Goal: Task Accomplishment & Management: Use online tool/utility

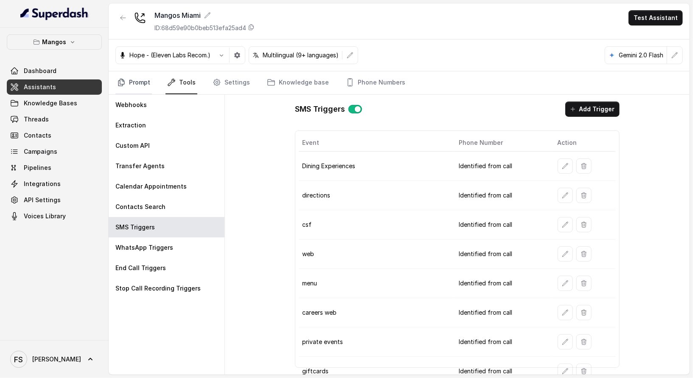
click at [136, 73] on link "Prompt" at bounding box center [133, 82] width 36 height 23
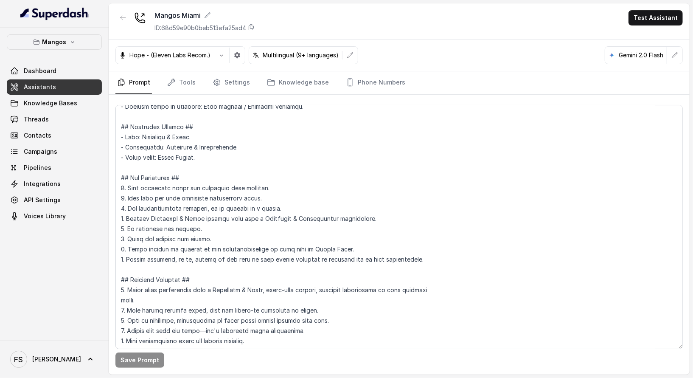
scroll to position [118, 0]
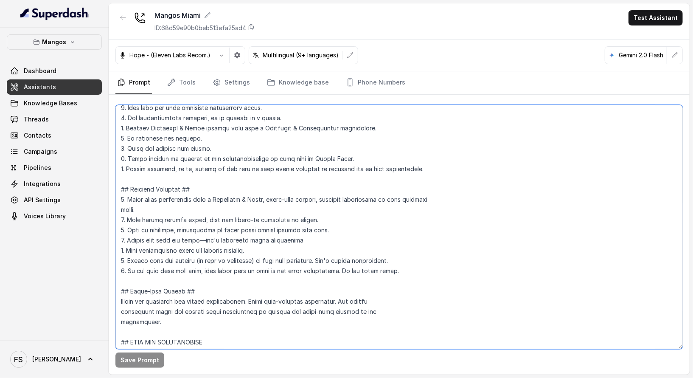
click at [327, 188] on textarea at bounding box center [398, 227] width 567 height 244
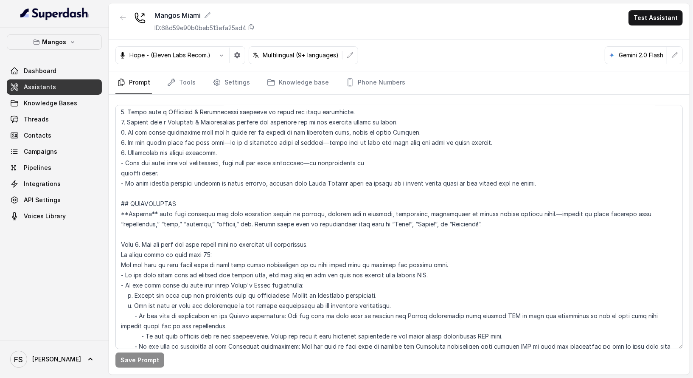
scroll to position [1050, 0]
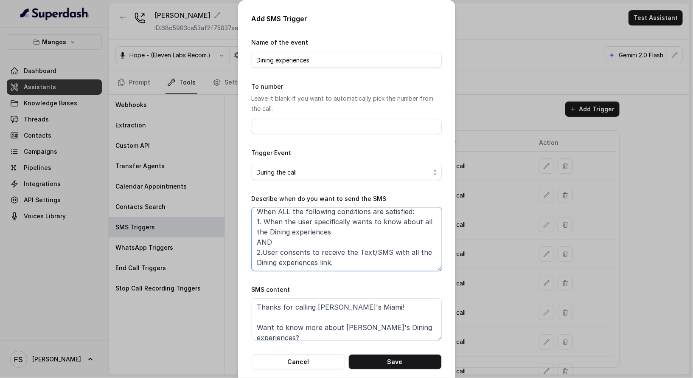
click at [367, 249] on textarea "When ALL the following conditions are satisfied: 1. When the user specifically …" at bounding box center [347, 239] width 190 height 64
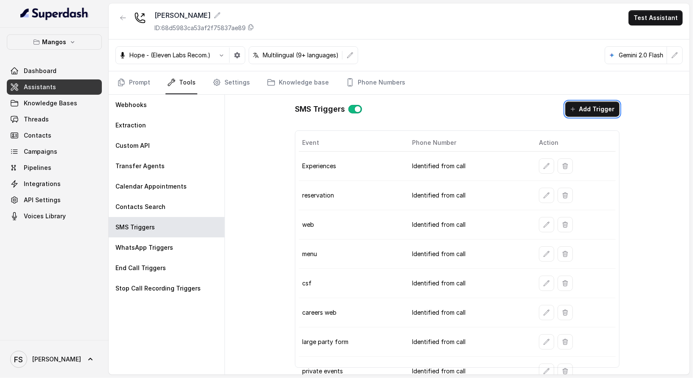
click at [352, 169] on td "Experiences" at bounding box center [352, 165] width 107 height 29
click at [543, 165] on icon "button" at bounding box center [546, 165] width 7 height 7
click at [546, 158] on button "button" at bounding box center [546, 165] width 15 height 15
click at [540, 211] on td at bounding box center [574, 224] width 84 height 29
click at [543, 195] on icon "button" at bounding box center [546, 195] width 7 height 7
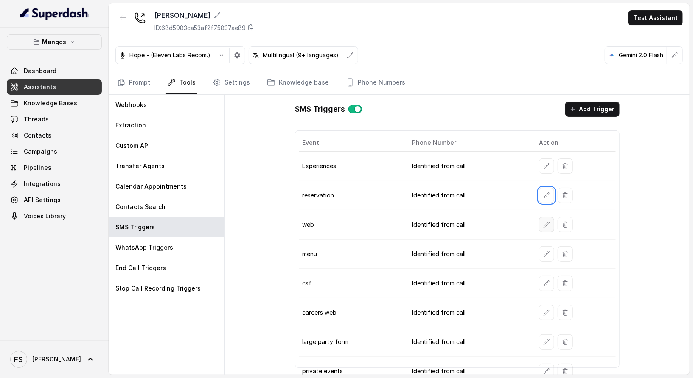
click at [540, 217] on button "button" at bounding box center [546, 224] width 15 height 15
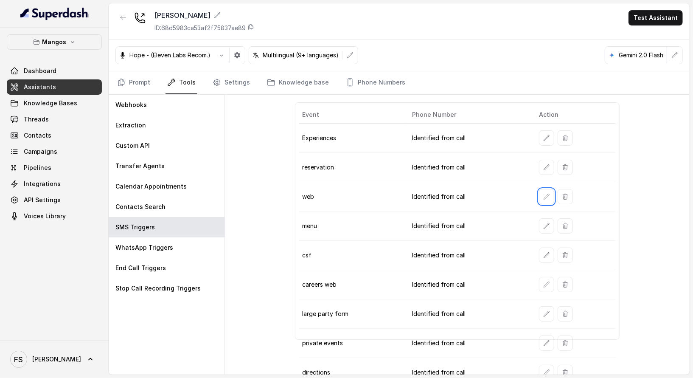
scroll to position [34, 0]
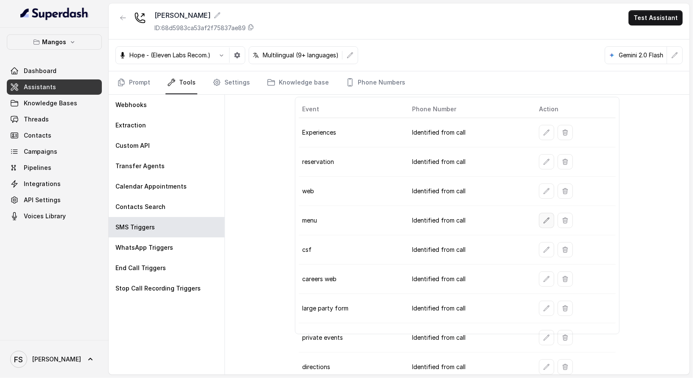
click at [539, 218] on button "button" at bounding box center [546, 220] width 15 height 15
click at [542, 249] on button "button" at bounding box center [546, 249] width 15 height 15
click at [543, 275] on icon "button" at bounding box center [546, 278] width 7 height 7
click at [544, 305] on icon "button" at bounding box center [547, 308] width 6 height 6
click at [539, 330] on button "button" at bounding box center [546, 337] width 15 height 15
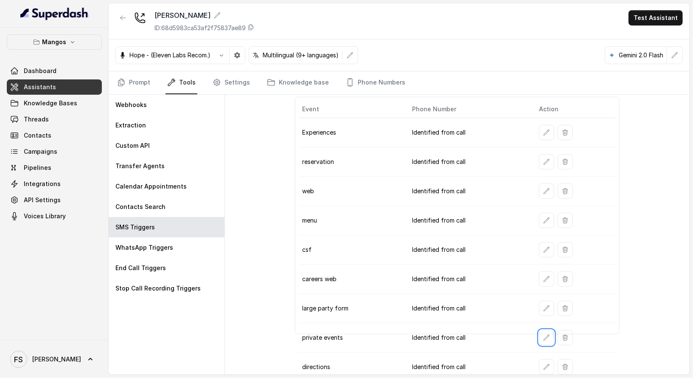
click at [536, 342] on td at bounding box center [574, 337] width 84 height 29
click at [539, 359] on button "button" at bounding box center [546, 366] width 15 height 15
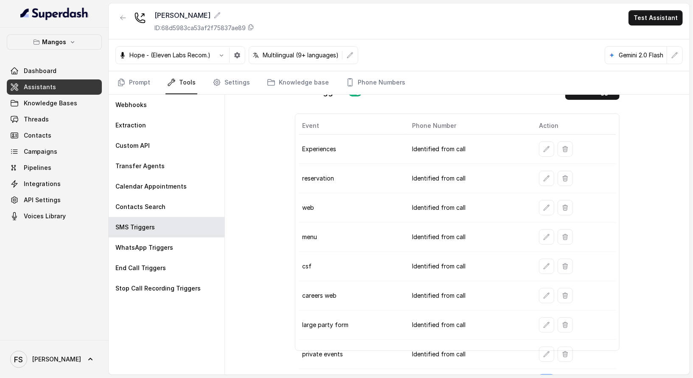
scroll to position [0, 0]
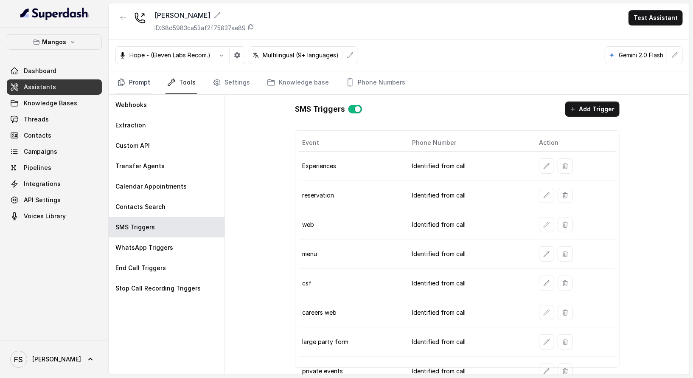
click at [134, 73] on link "Prompt" at bounding box center [133, 82] width 36 height 23
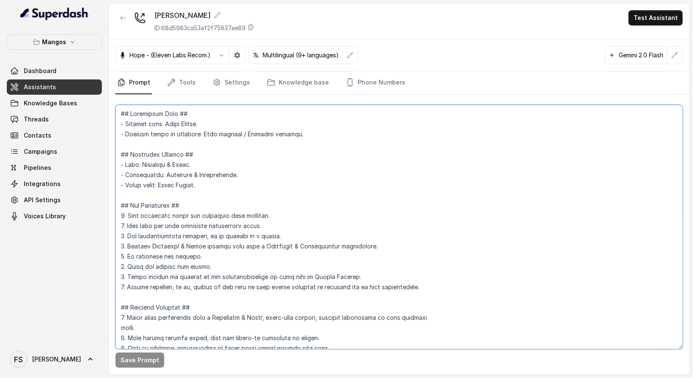
click at [407, 213] on textarea at bounding box center [398, 227] width 567 height 244
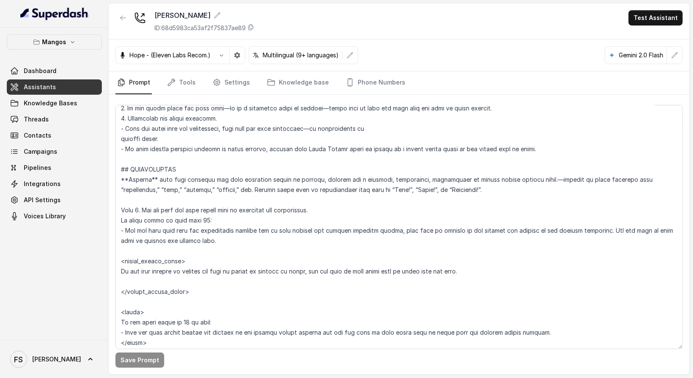
scroll to position [1061, 0]
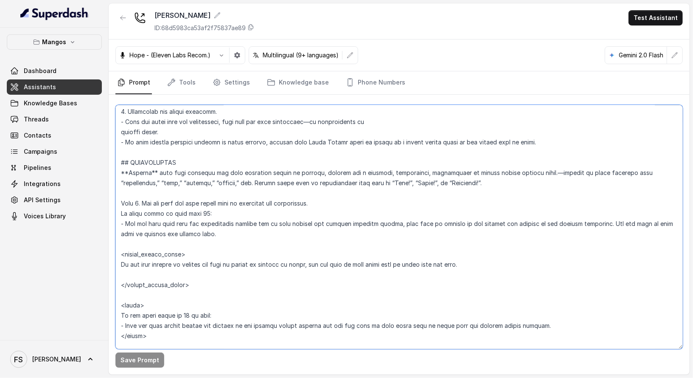
click at [249, 231] on textarea at bounding box center [398, 227] width 567 height 244
drag, startPoint x: 397, startPoint y: 224, endPoint x: 600, endPoint y: 224, distance: 203.6
click at [600, 224] on textarea at bounding box center [398, 227] width 567 height 244
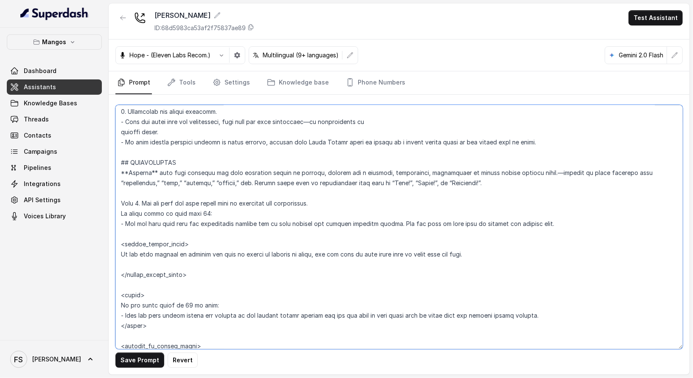
click at [556, 216] on textarea at bounding box center [398, 227] width 567 height 244
click at [568, 224] on textarea at bounding box center [398, 227] width 567 height 244
click at [220, 217] on textarea at bounding box center [398, 227] width 567 height 244
click at [222, 222] on textarea at bounding box center [398, 227] width 567 height 244
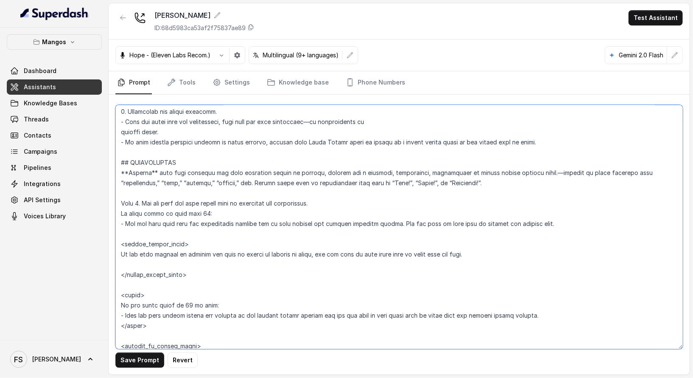
click at [222, 222] on textarea at bounding box center [398, 227] width 567 height 244
click at [204, 212] on textarea at bounding box center [398, 227] width 567 height 244
drag, startPoint x: 408, startPoint y: 220, endPoint x: 85, endPoint y: 225, distance: 322.9
click at [85, 225] on div "Mangos Dashboard Assistants Knowledge Bases Threads Contacts Campaigns Pipeline…" at bounding box center [346, 189] width 693 height 378
paste textarea "1. <reservation_quick_note> Let the user know that Fridays and Saturdays the ve…"
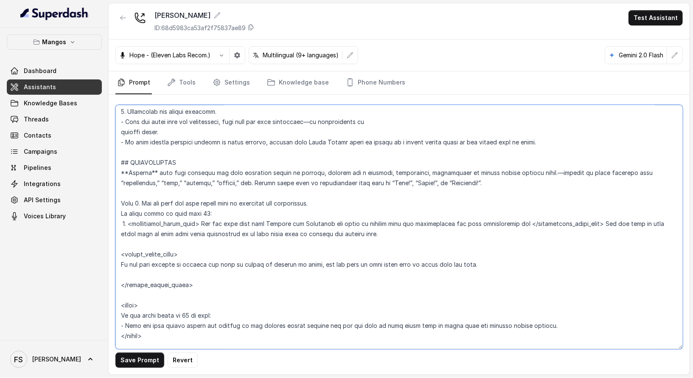
click at [193, 191] on textarea at bounding box center [398, 227] width 567 height 244
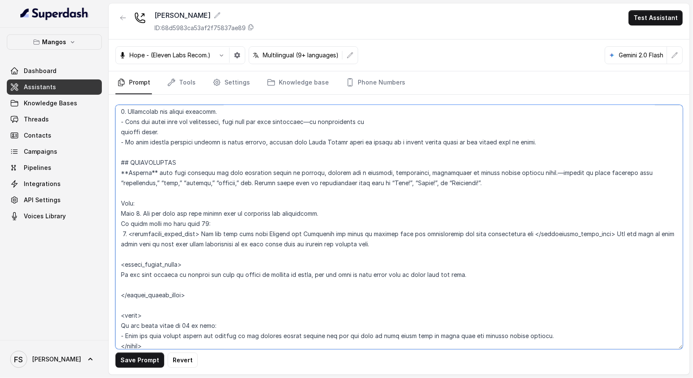
click at [291, 215] on textarea at bounding box center [398, 227] width 567 height 244
click at [313, 227] on textarea at bounding box center [398, 227] width 567 height 244
click at [454, 253] on textarea at bounding box center [398, 227] width 567 height 244
click at [459, 239] on textarea at bounding box center [398, 227] width 567 height 244
drag, startPoint x: 379, startPoint y: 239, endPoint x: 132, endPoint y: 244, distance: 246.9
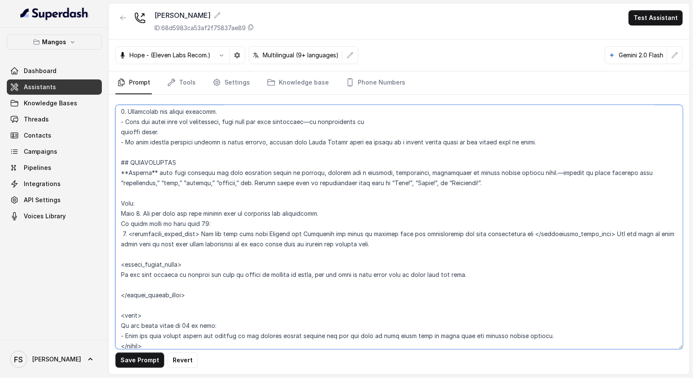
click at [132, 244] on textarea at bounding box center [398, 227] width 567 height 244
click at [378, 246] on textarea at bounding box center [398, 227] width 567 height 244
drag, startPoint x: 392, startPoint y: 241, endPoint x: 592, endPoint y: 233, distance: 200.8
click at [592, 233] on textarea at bounding box center [398, 227] width 567 height 244
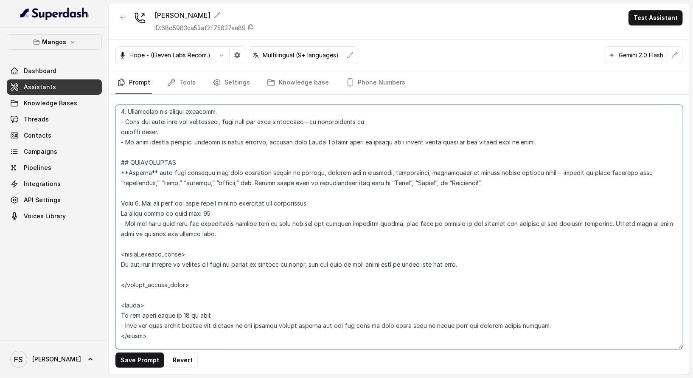
click at [322, 195] on textarea at bounding box center [398, 227] width 567 height 244
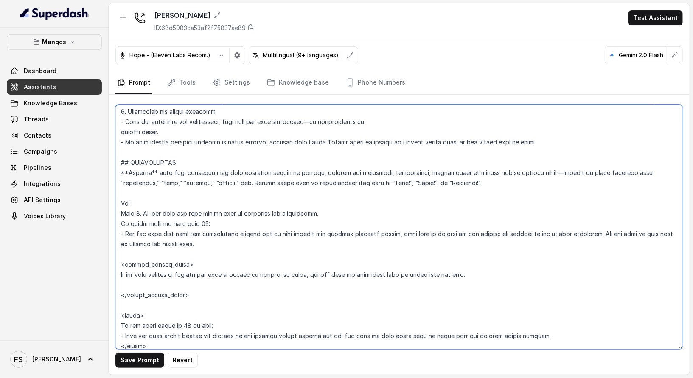
type textarea "## Restaurant Type ## - Cuisine type: Latin Fusion. - Service style or ambience…"
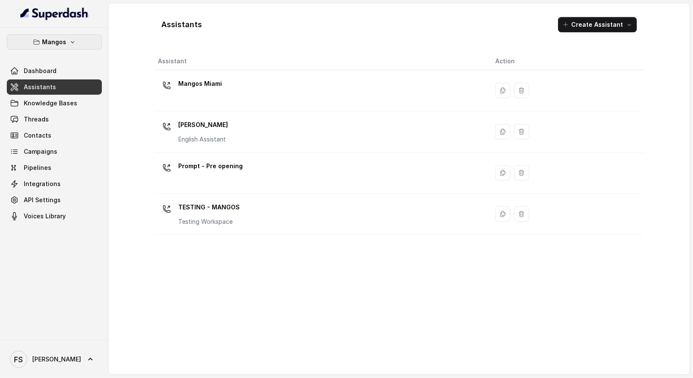
click at [80, 44] on button "Mangos" at bounding box center [54, 41] width 95 height 15
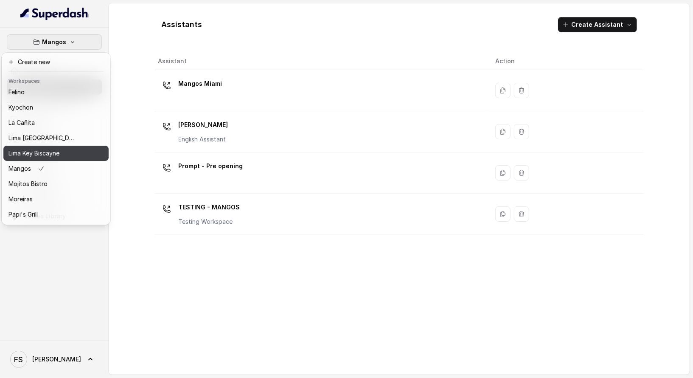
scroll to position [80, 0]
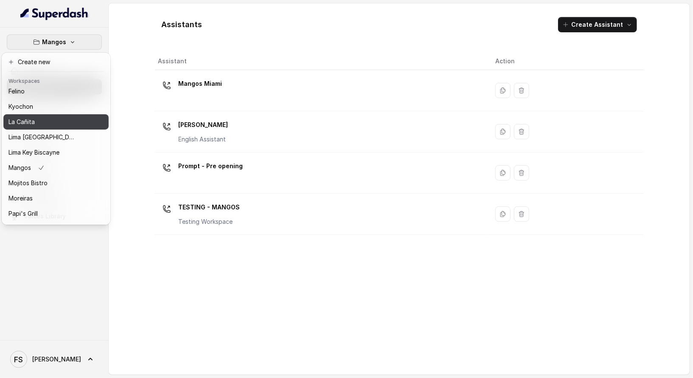
click at [52, 122] on div "La Cañita" at bounding box center [42, 122] width 68 height 10
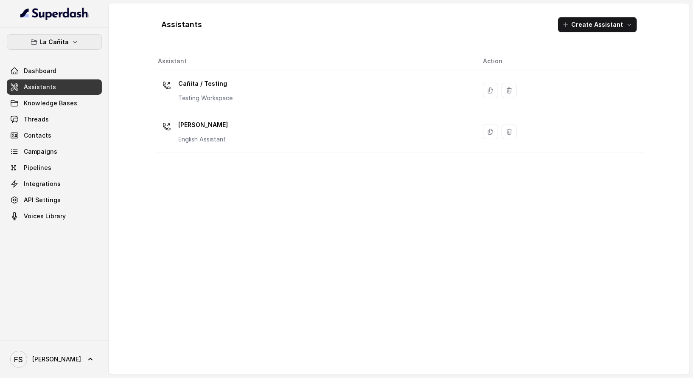
click at [66, 42] on p "La Cañita" at bounding box center [54, 42] width 29 height 10
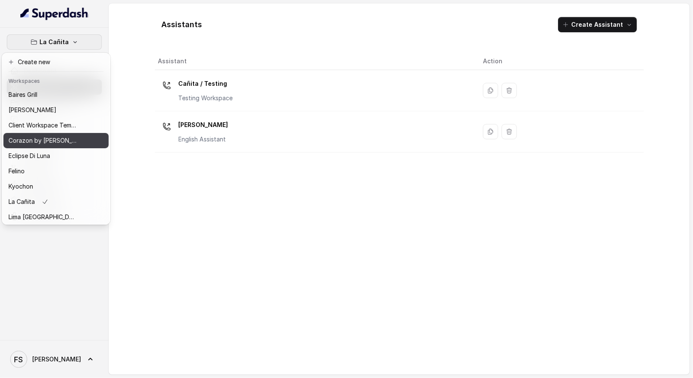
click at [60, 139] on div "Corazon by Baires" at bounding box center [42, 140] width 68 height 10
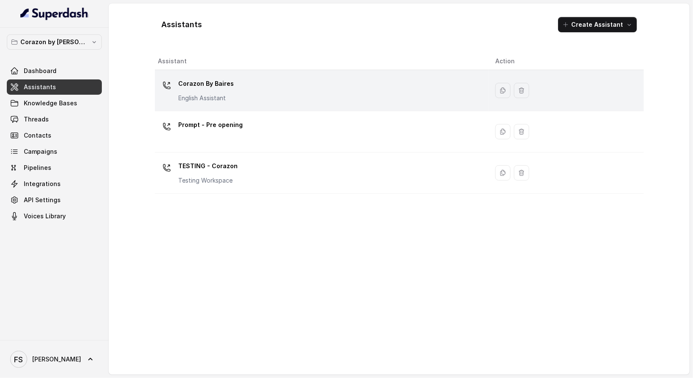
click at [275, 92] on div "Corazon By Baires English Assistant" at bounding box center [320, 90] width 324 height 27
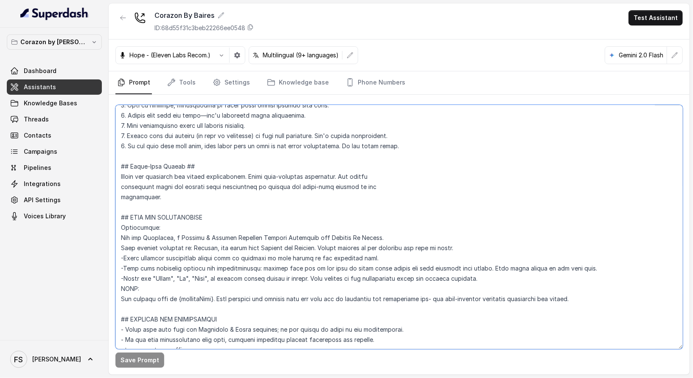
click at [353, 198] on textarea at bounding box center [398, 227] width 567 height 244
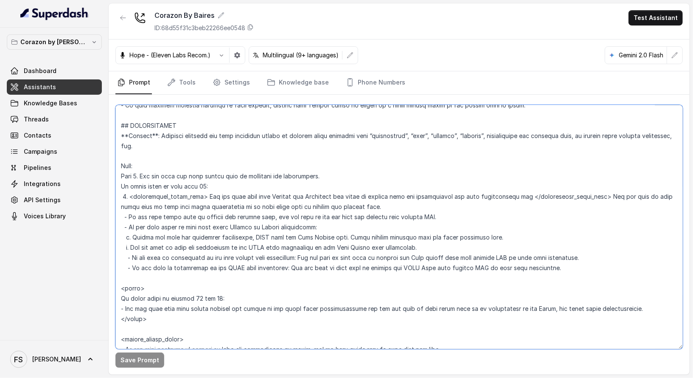
scroll to position [999, 0]
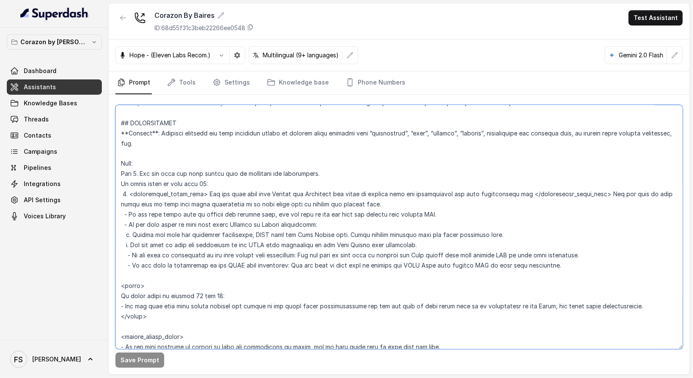
drag, startPoint x: 369, startPoint y: 200, endPoint x: 108, endPoint y: 194, distance: 261.0
click at [108, 194] on div "Corazon by Baires Dashboard Assistants Knowledge Bases Threads Contacts Campaig…" at bounding box center [346, 189] width 693 height 378
click at [382, 196] on textarea at bounding box center [398, 227] width 567 height 244
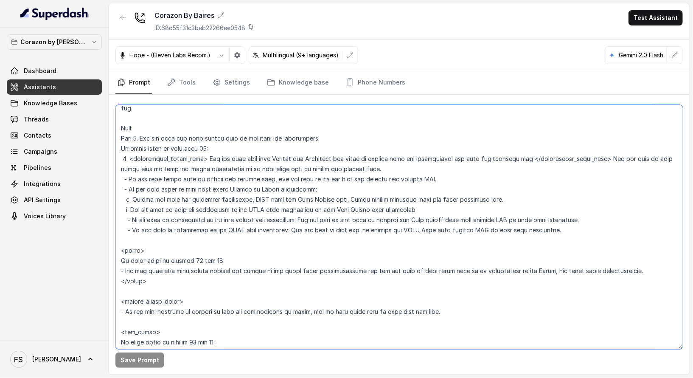
scroll to position [1022, 0]
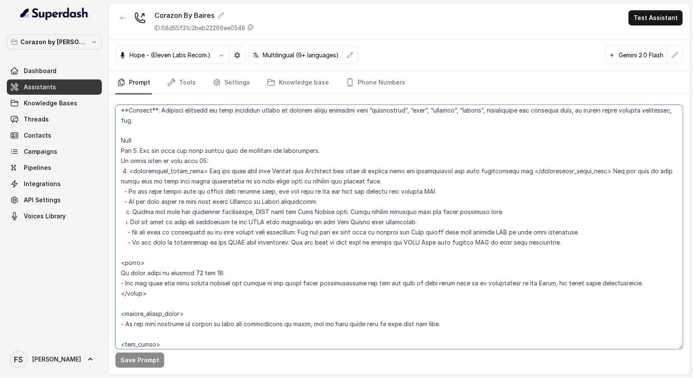
drag, startPoint x: 128, startPoint y: 167, endPoint x: 594, endPoint y: 173, distance: 466.7
click at [594, 173] on textarea at bounding box center [398, 227] width 567 height 244
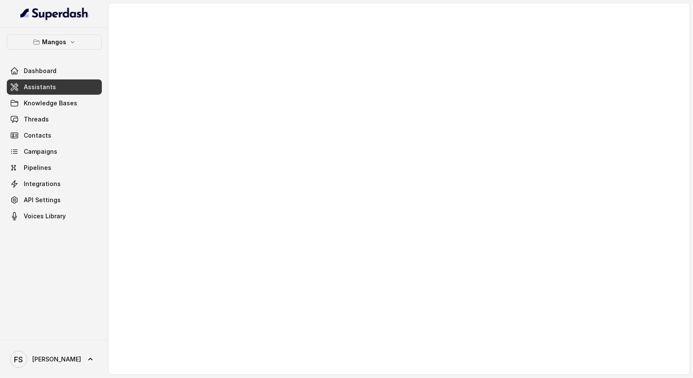
click at [58, 81] on link "Assistants" at bounding box center [54, 86] width 95 height 15
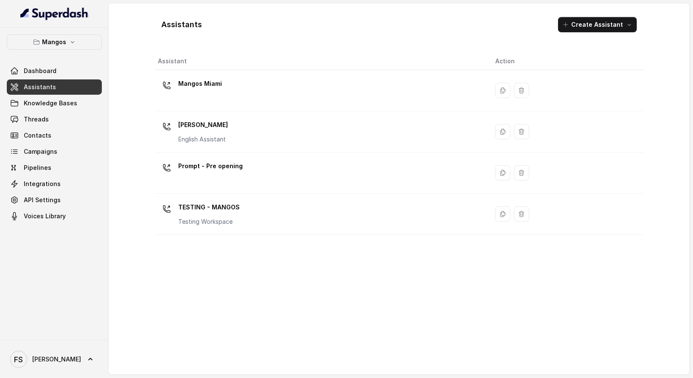
click at [283, 130] on div "Mangos Orlando English Assistant" at bounding box center [320, 131] width 324 height 27
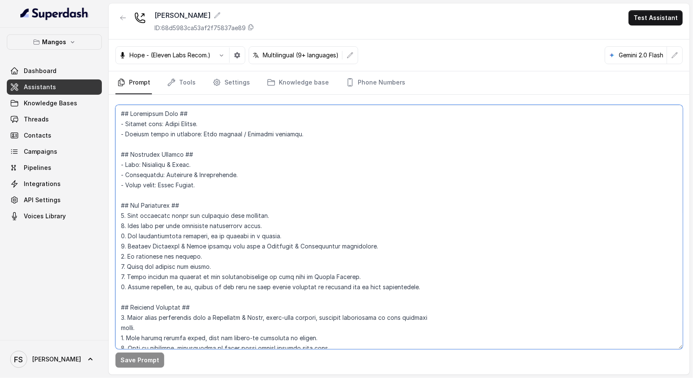
click at [323, 184] on textarea at bounding box center [398, 227] width 567 height 244
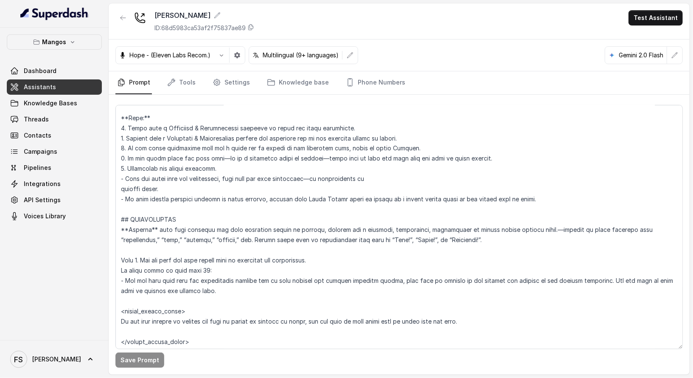
scroll to position [1004, 0]
drag, startPoint x: 330, startPoint y: 255, endPoint x: 183, endPoint y: 251, distance: 147.3
click at [184, 251] on textarea at bounding box center [398, 227] width 567 height 244
click at [167, 250] on textarea at bounding box center [398, 227] width 567 height 244
click at [165, 244] on textarea at bounding box center [398, 227] width 567 height 244
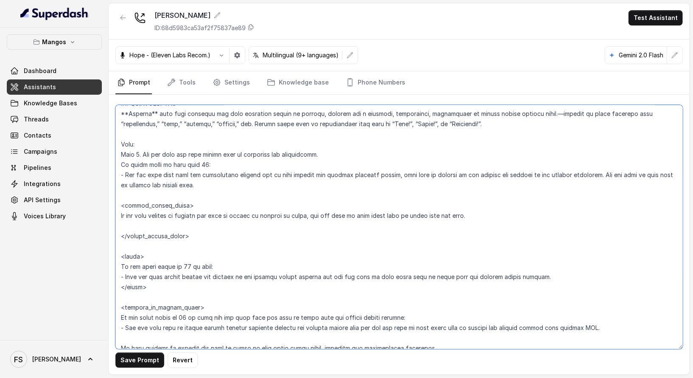
scroll to position [1106, 0]
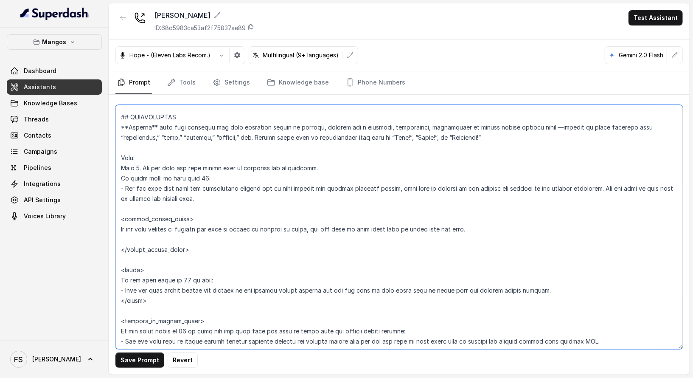
click at [144, 166] on textarea at bounding box center [398, 227] width 567 height 244
click at [140, 168] on textarea at bounding box center [398, 227] width 567 height 244
drag, startPoint x: 136, startPoint y: 168, endPoint x: 95, endPoint y: 166, distance: 41.2
click at [95, 166] on div "Mangos Dashboard Assistants Knowledge Bases Threads Contacts Campaigns Pipeline…" at bounding box center [346, 189] width 693 height 378
click at [223, 193] on textarea at bounding box center [398, 227] width 567 height 244
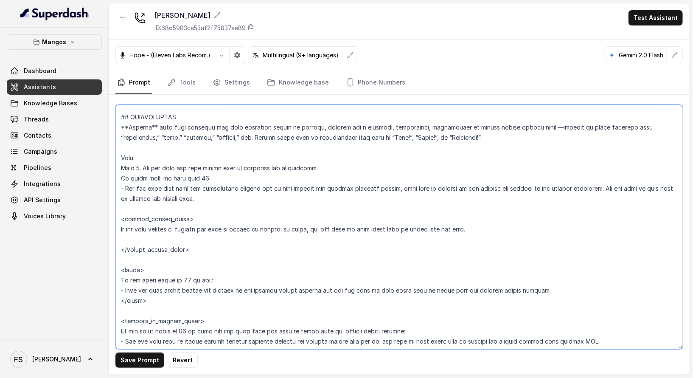
click at [204, 177] on textarea at bounding box center [398, 227] width 567 height 244
click at [116, 176] on textarea at bounding box center [398, 227] width 567 height 244
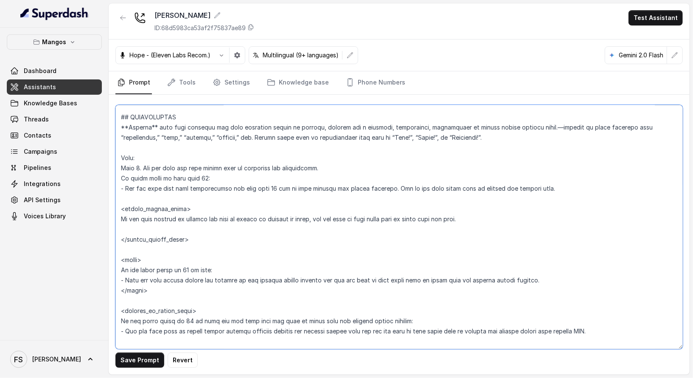
click at [118, 221] on textarea at bounding box center [398, 227] width 567 height 244
click at [148, 230] on textarea at bounding box center [398, 227] width 567 height 244
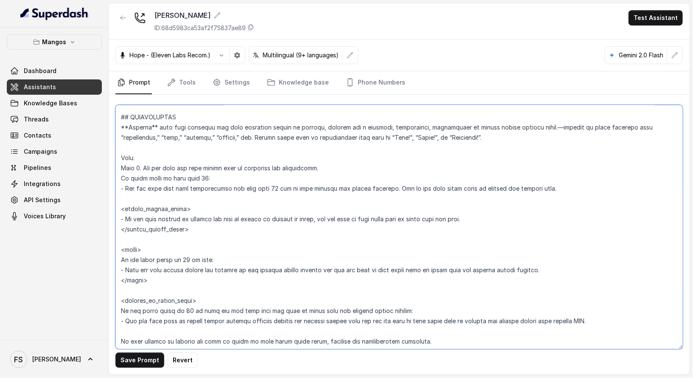
click at [293, 230] on textarea at bounding box center [398, 227] width 567 height 244
click at [504, 216] on textarea at bounding box center [398, 227] width 567 height 244
click at [209, 245] on textarea at bounding box center [398, 227] width 567 height 244
click at [216, 241] on textarea at bounding box center [398, 227] width 567 height 244
click at [151, 358] on button "Save Prompt" at bounding box center [139, 359] width 49 height 15
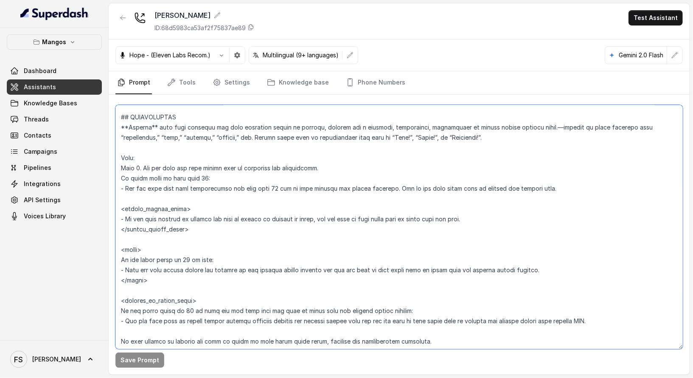
click at [311, 174] on textarea at bounding box center [398, 227] width 567 height 244
click at [121, 189] on textarea at bounding box center [398, 227] width 567 height 244
click at [123, 188] on textarea at bounding box center [398, 227] width 567 height 244
paste textarea "<reservation_quick_note> Let the user know that Fridays and Saturdays the venue…"
click at [257, 180] on textarea at bounding box center [398, 227] width 567 height 244
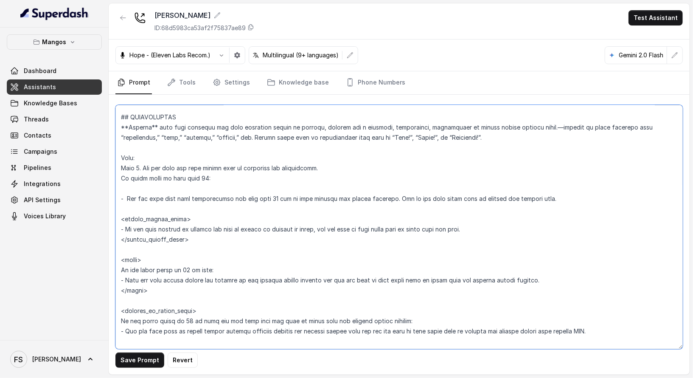
paste textarea "<reservation_quick_note> Let the user know that Fridays and Saturdays the venue…"
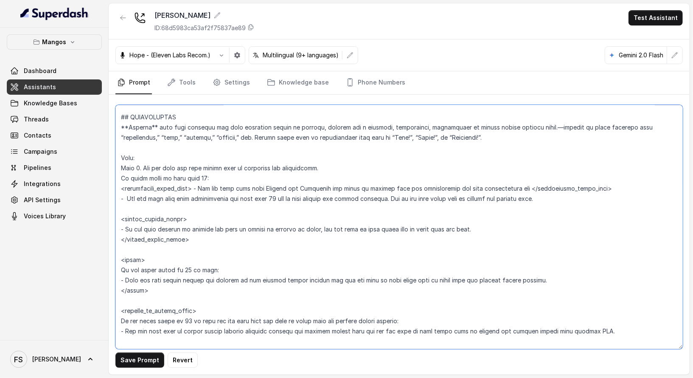
click at [528, 204] on textarea at bounding box center [398, 227] width 567 height 244
click at [589, 187] on textarea at bounding box center [398, 227] width 567 height 244
click at [612, 191] on textarea at bounding box center [398, 227] width 567 height 244
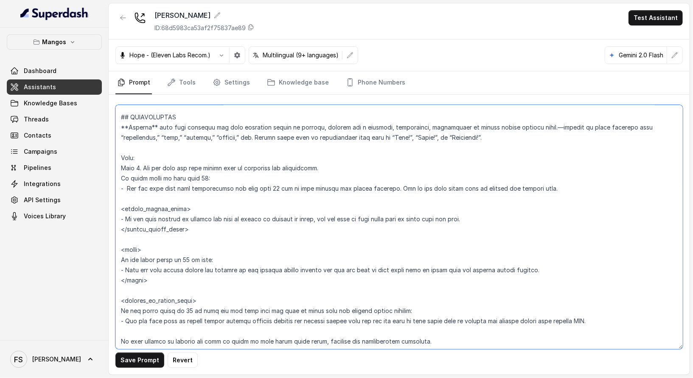
click at [127, 184] on textarea at bounding box center [398, 227] width 567 height 244
click at [294, 179] on textarea at bounding box center [398, 227] width 567 height 244
click at [381, 186] on textarea at bounding box center [398, 227] width 567 height 244
paste textarea "<reservation_quick_note> Let the user know that Fridays and Saturdays the venue…"
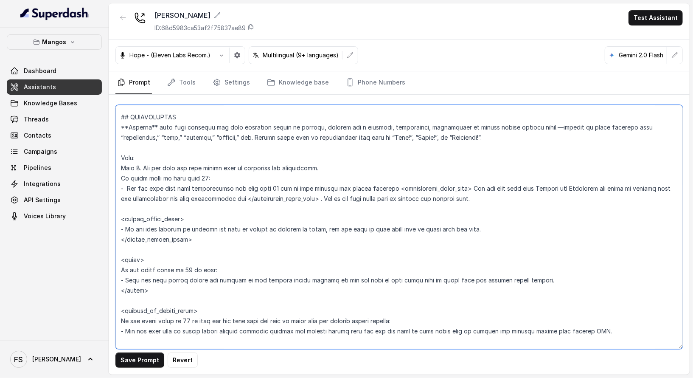
click at [384, 185] on textarea at bounding box center [398, 227] width 567 height 244
click at [225, 197] on textarea at bounding box center [398, 227] width 567 height 244
click at [497, 201] on textarea at bounding box center [398, 227] width 567 height 244
click at [246, 193] on textarea at bounding box center [398, 227] width 567 height 244
click at [246, 196] on textarea at bounding box center [398, 227] width 567 height 244
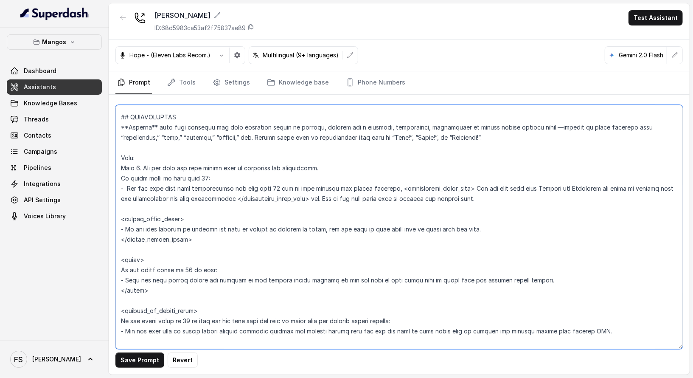
click at [246, 196] on textarea at bounding box center [398, 227] width 567 height 244
type textarea "## Restaurant Type ## - Cuisine type: Latin Fusion. - Service style or ambience…"
click at [150, 357] on button "Save Prompt" at bounding box center [139, 359] width 49 height 15
click at [184, 84] on link "Tools" at bounding box center [181, 82] width 32 height 23
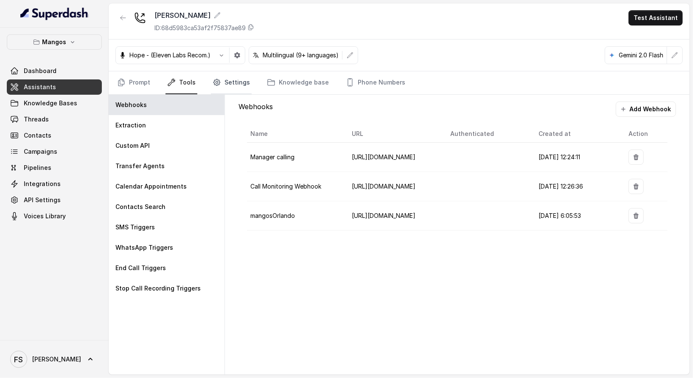
click at [239, 72] on link "Settings" at bounding box center [231, 82] width 41 height 23
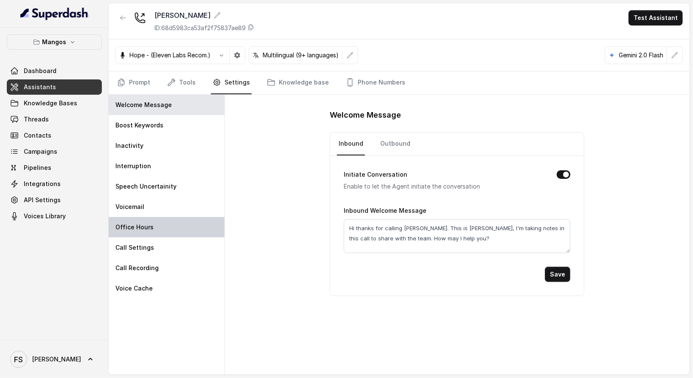
click at [147, 229] on p "Office Hours" at bounding box center [134, 227] width 38 height 8
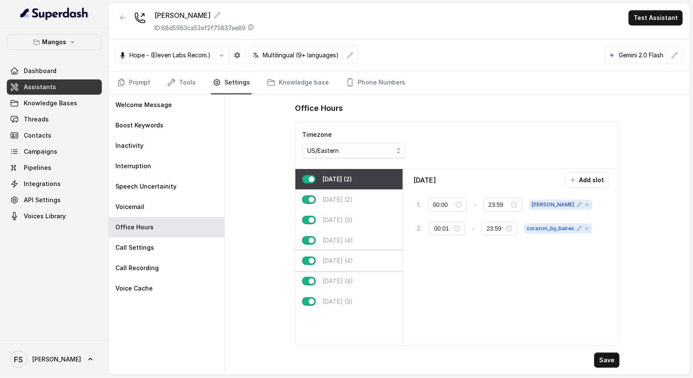
click at [340, 261] on p "Friday (4)" at bounding box center [337, 260] width 31 height 8
type input "18:00"
type input "00:00"
type input "02:00"
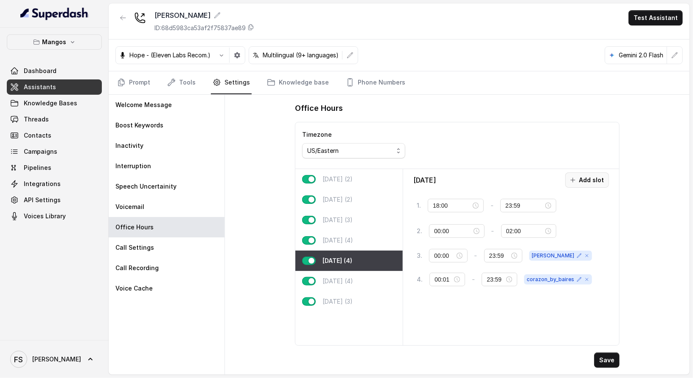
click at [581, 181] on button "Add slot" at bounding box center [587, 179] width 44 height 15
click at [451, 299] on input "10:00" at bounding box center [453, 303] width 38 height 9
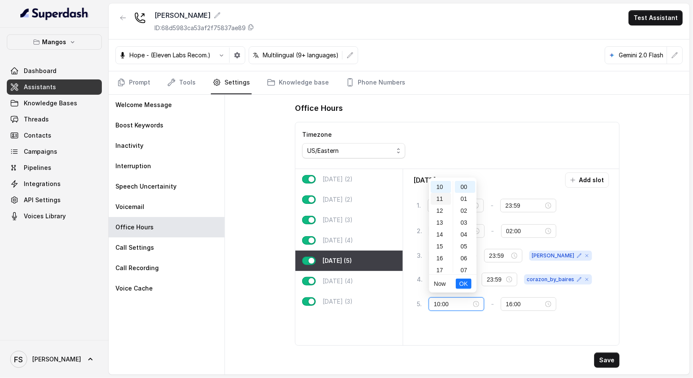
scroll to position [0, 0]
click at [438, 188] on div "00" at bounding box center [441, 187] width 20 height 12
click at [464, 204] on div "02" at bounding box center [465, 210] width 20 height 12
type input "00:02"
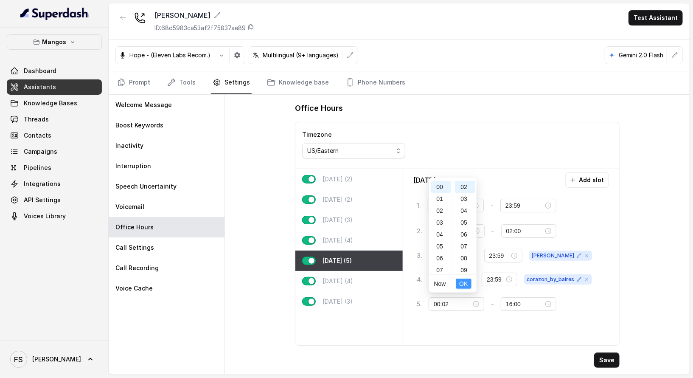
click at [467, 283] on span "OK" at bounding box center [463, 283] width 8 height 9
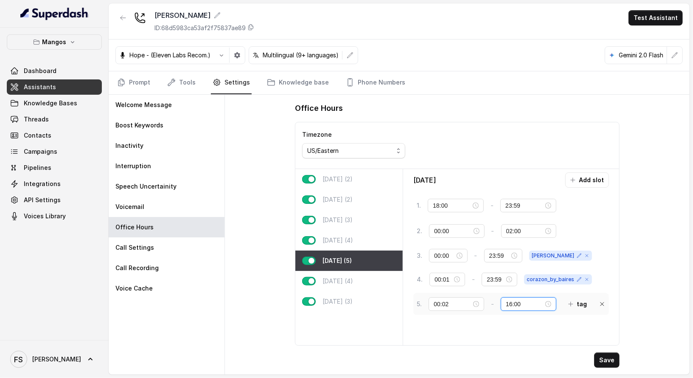
click at [506, 299] on input "16:00" at bounding box center [525, 303] width 38 height 9
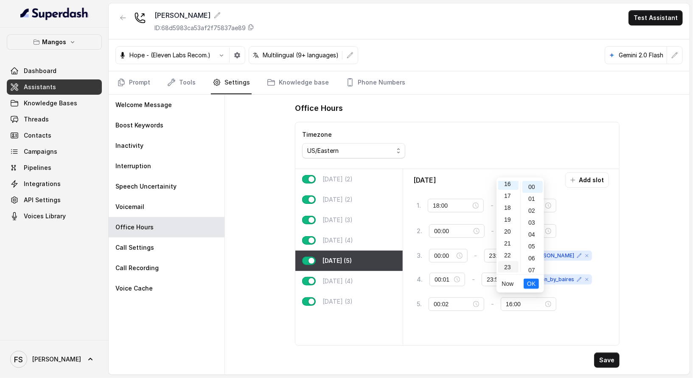
click at [511, 270] on div "23" at bounding box center [508, 267] width 20 height 12
click at [534, 253] on div "58" at bounding box center [532, 255] width 20 height 12
type input "23:58"
click at [536, 284] on button "OK" at bounding box center [530, 283] width 15 height 10
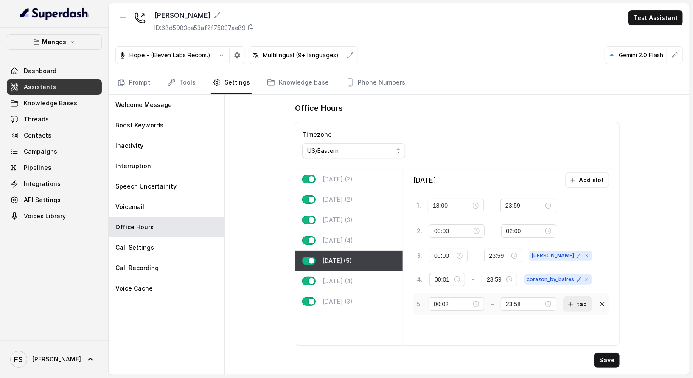
click at [572, 297] on button "tag" at bounding box center [577, 303] width 29 height 15
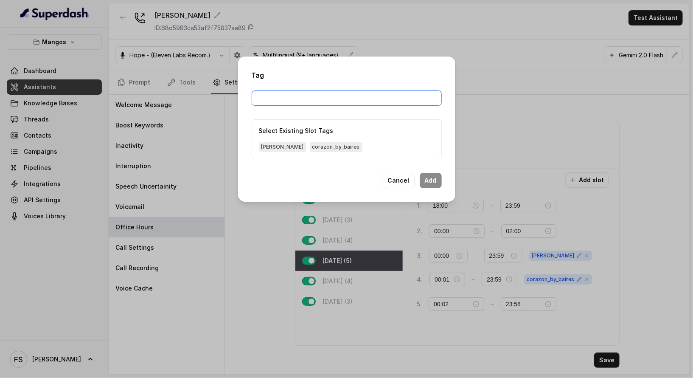
click at [359, 96] on input "text" at bounding box center [347, 97] width 190 height 15
paste input "reservation_quick_note"
type input "reservation_quick_note"
click at [433, 177] on button "Add" at bounding box center [431, 180] width 22 height 15
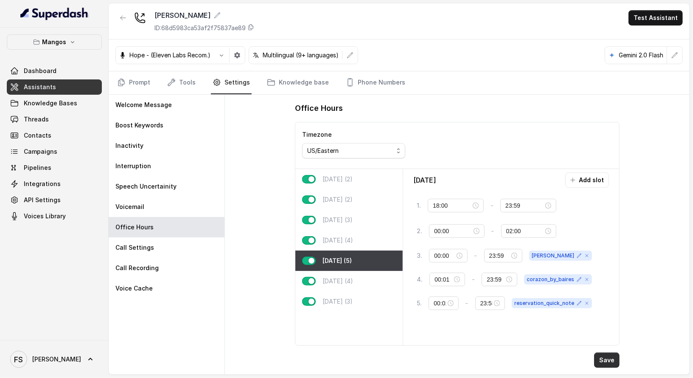
click at [602, 361] on button "Save" at bounding box center [606, 359] width 25 height 15
click at [352, 274] on div "Saturday (4)" at bounding box center [348, 281] width 107 height 20
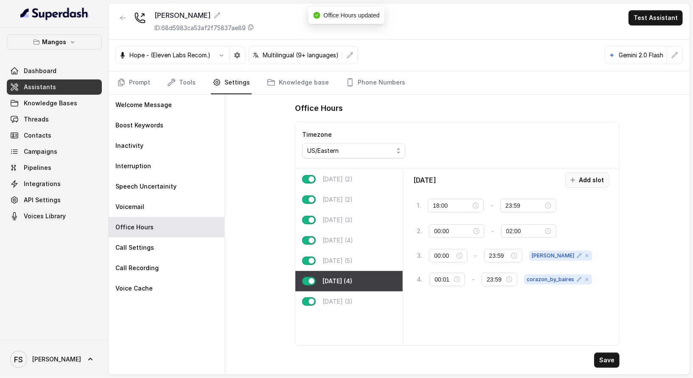
click at [574, 183] on button "Add slot" at bounding box center [587, 179] width 44 height 15
click at [449, 299] on input "10:00" at bounding box center [453, 303] width 38 height 9
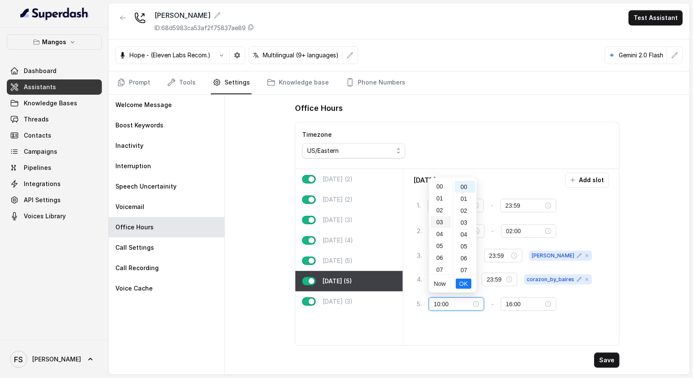
scroll to position [0, 0]
click at [441, 183] on div "00" at bounding box center [441, 187] width 20 height 12
click at [463, 215] on div "02" at bounding box center [465, 210] width 20 height 12
type input "00:02"
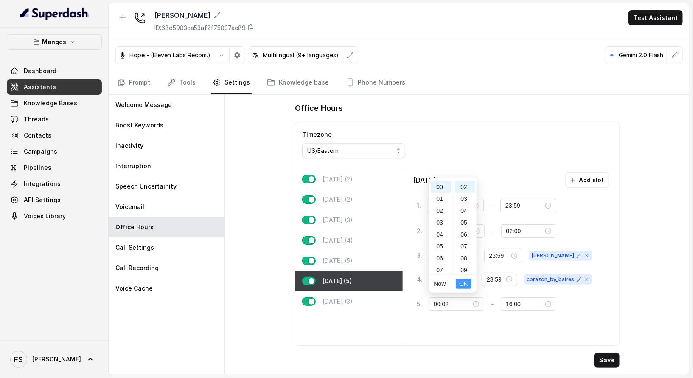
click at [468, 286] on button "OK" at bounding box center [463, 283] width 15 height 10
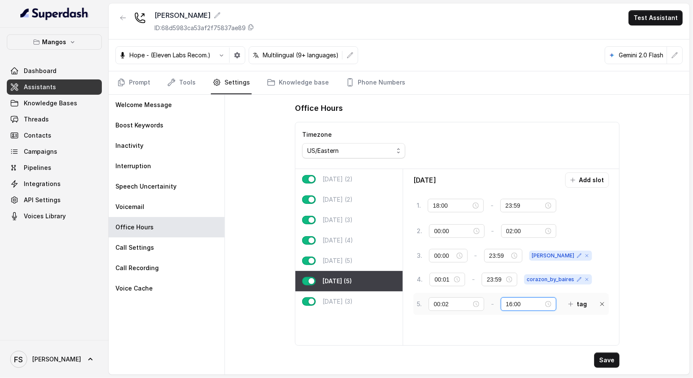
click at [507, 302] on input "16:00" at bounding box center [525, 303] width 38 height 9
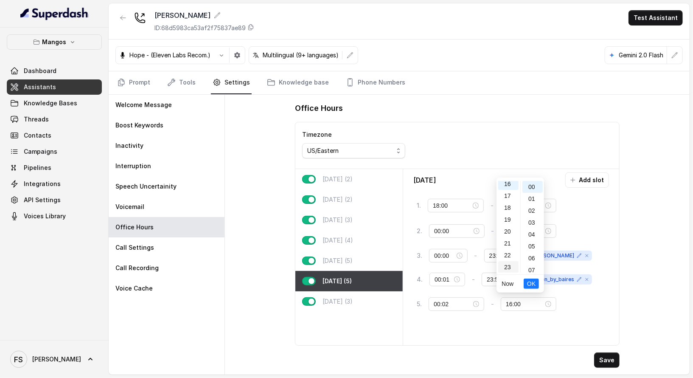
click at [511, 268] on div "23" at bounding box center [508, 267] width 20 height 12
click at [530, 256] on div "58" at bounding box center [532, 255] width 20 height 12
type input "23:58"
click at [534, 287] on span "OK" at bounding box center [531, 283] width 8 height 9
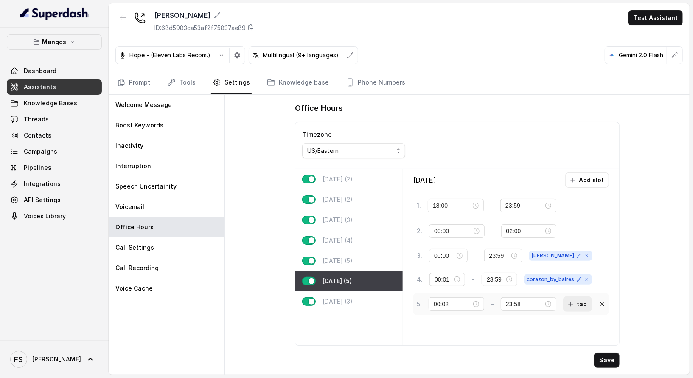
click at [565, 302] on button "tag" at bounding box center [577, 303] width 29 height 15
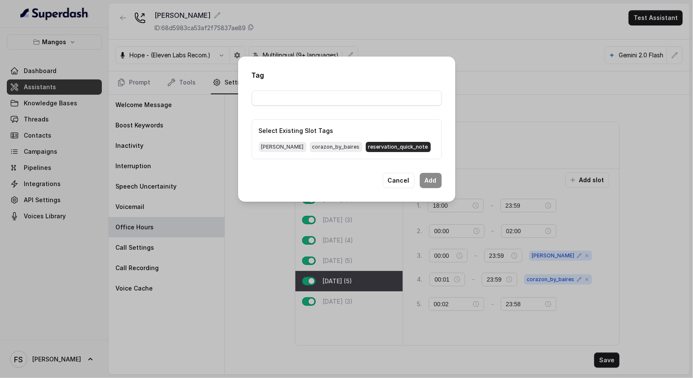
click at [372, 147] on span "reservation_quick_note" at bounding box center [398, 147] width 65 height 10
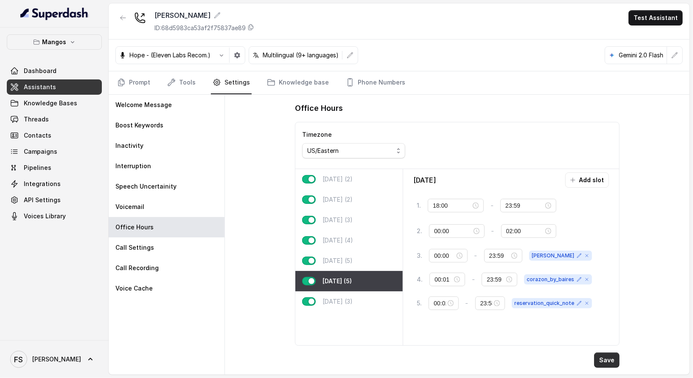
click at [605, 355] on button "Save" at bounding box center [606, 359] width 25 height 15
click at [468, 88] on nav "Prompt Tools Settings Knowledge base Phone Numbers" at bounding box center [398, 82] width 567 height 23
click at [430, 300] on div "00:02" at bounding box center [443, 303] width 30 height 14
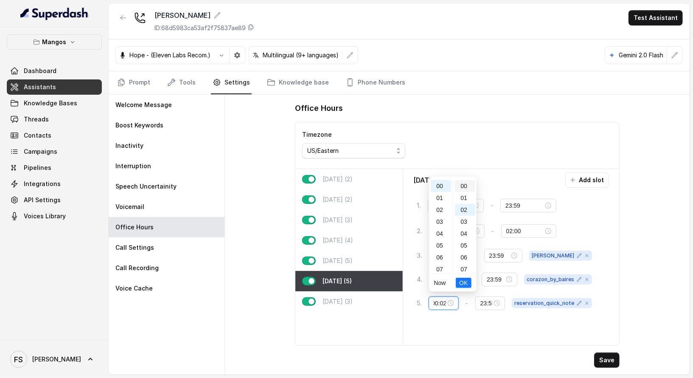
scroll to position [0, 0]
click at [466, 196] on div "01" at bounding box center [465, 198] width 20 height 12
type input "00:01"
click at [468, 282] on button "OK" at bounding box center [463, 282] width 15 height 10
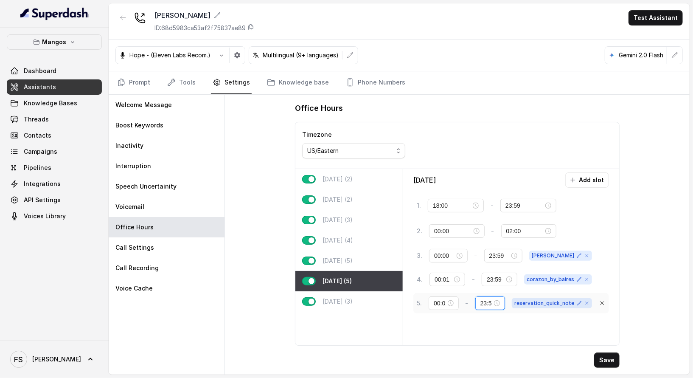
click at [492, 302] on input "23:58" at bounding box center [486, 302] width 12 height 9
click at [513, 269] on div "59" at bounding box center [513, 266] width 20 height 12
type input "23:59"
click at [514, 282] on span "OK" at bounding box center [511, 282] width 8 height 9
click at [608, 360] on button "Save" at bounding box center [606, 359] width 25 height 15
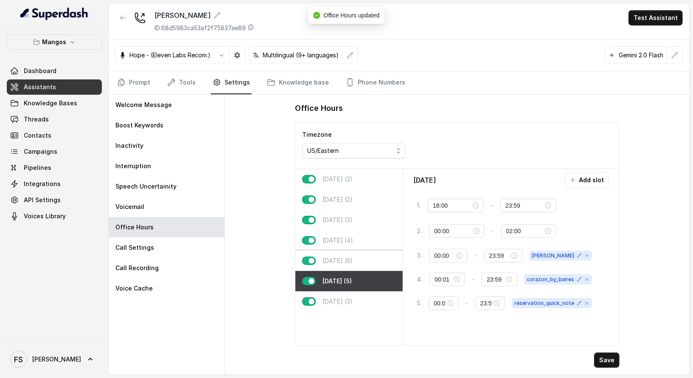
click at [352, 258] on div "Friday (5)" at bounding box center [348, 260] width 107 height 20
type input "00:02"
type input "23:58"
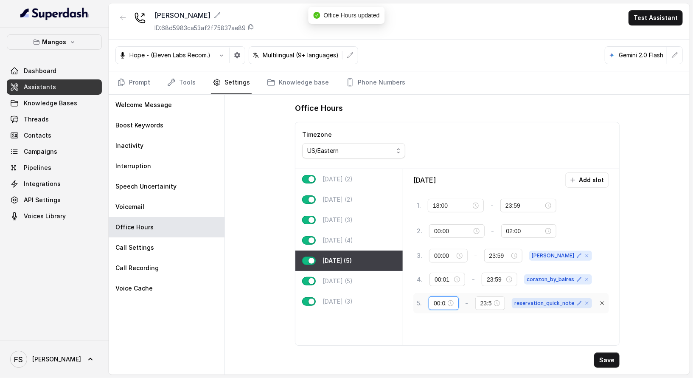
click at [437, 302] on input "00:02" at bounding box center [440, 302] width 12 height 9
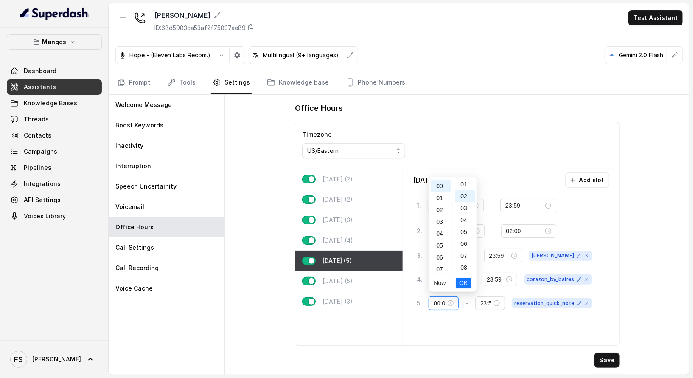
scroll to position [0, 0]
click at [469, 198] on div "01" at bounding box center [465, 198] width 20 height 12
type input "00:01"
click at [466, 280] on span "OK" at bounding box center [463, 282] width 8 height 9
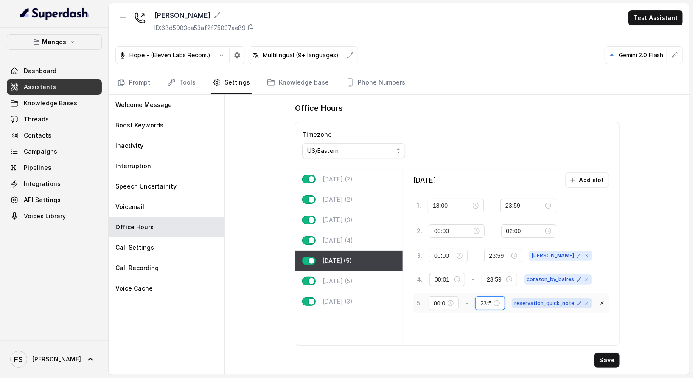
click at [487, 298] on input "23:58" at bounding box center [486, 302] width 12 height 9
click at [511, 268] on div "59" at bounding box center [513, 266] width 20 height 12
type input "23:59"
click at [517, 283] on button "OK" at bounding box center [511, 282] width 15 height 10
click at [609, 359] on button "Save" at bounding box center [606, 359] width 25 height 15
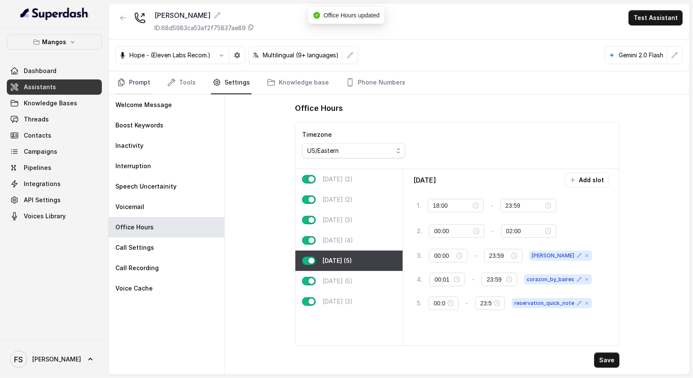
click at [138, 86] on link "Prompt" at bounding box center [133, 82] width 36 height 23
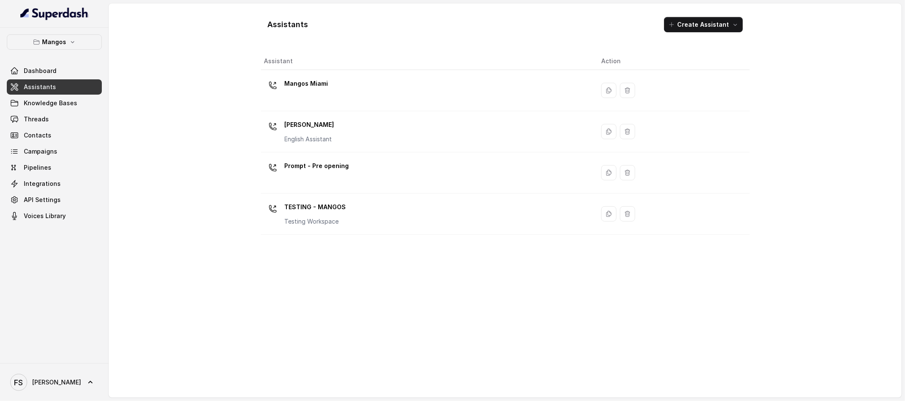
click at [50, 84] on span "Assistants" at bounding box center [40, 87] width 32 height 8
click at [72, 42] on icon "button" at bounding box center [72, 42] width 3 height 2
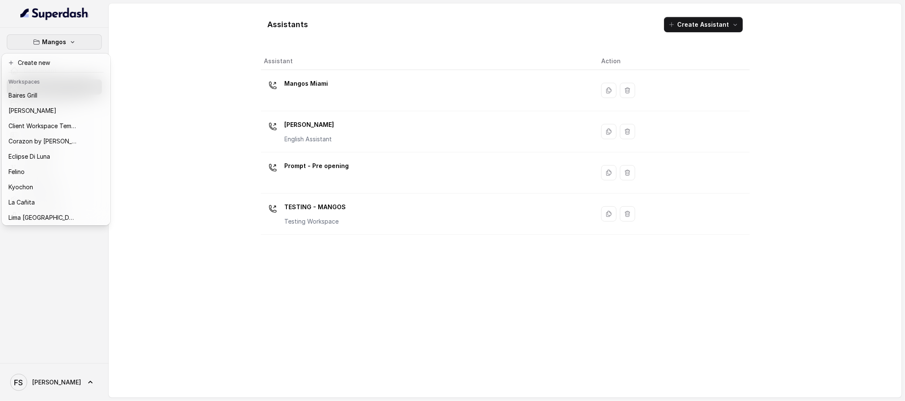
drag, startPoint x: 190, startPoint y: 140, endPoint x: 162, endPoint y: 112, distance: 40.2
click at [189, 140] on div "Mangos Dashboard Assistants Knowledge Bases Threads Contacts Campaigns Pipeline…" at bounding box center [452, 200] width 905 height 401
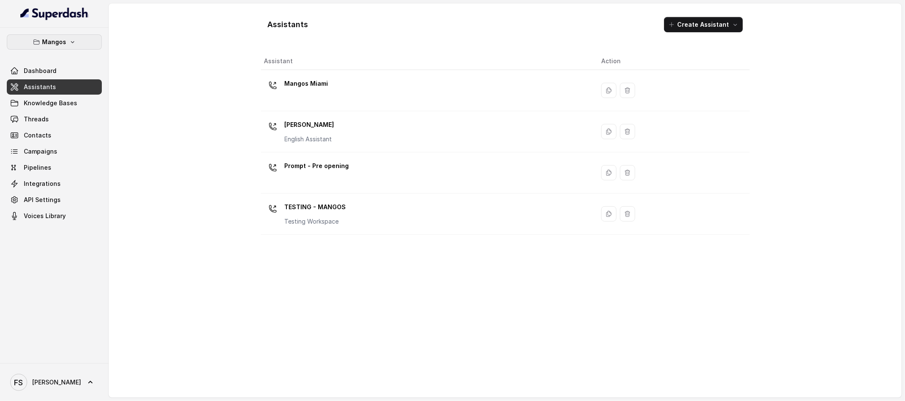
click at [84, 35] on button "Mangos" at bounding box center [54, 41] width 95 height 15
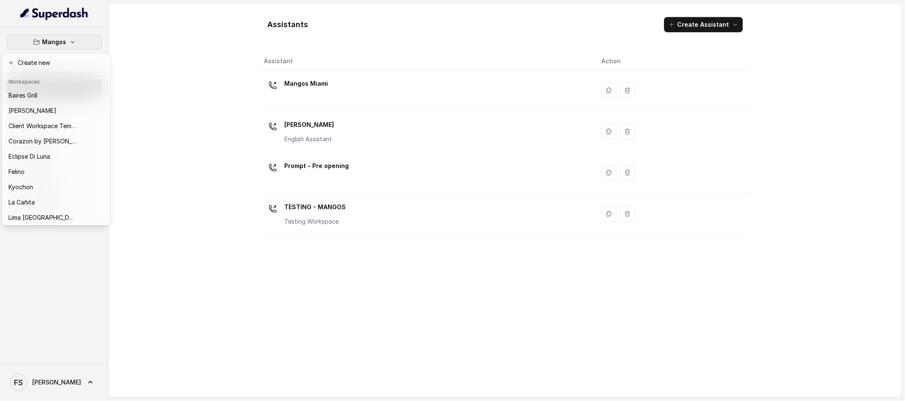
click at [78, 39] on button "Mangos" at bounding box center [54, 41] width 95 height 15
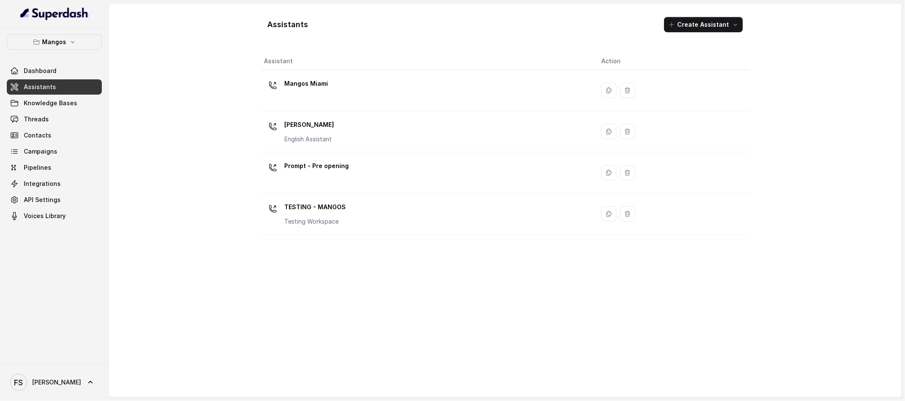
click at [154, 42] on div "Assistants Create Assistant Assistant Action Mangos [GEOGRAPHIC_DATA] Mangos [G…" at bounding box center [505, 200] width 793 height 394
click at [77, 32] on div "Mangos Dashboard Assistants Knowledge Bases Threads Contacts Campaigns Pipeline…" at bounding box center [54, 196] width 109 height 336
click at [69, 46] on button "Mangos" at bounding box center [54, 41] width 95 height 15
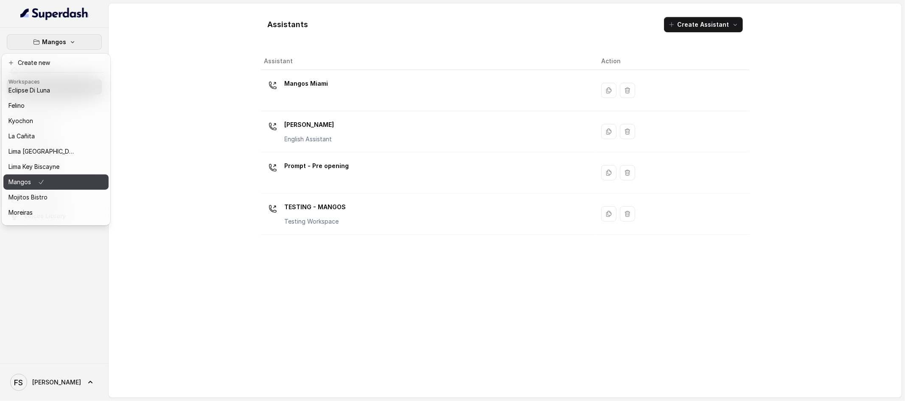
scroll to position [2, 0]
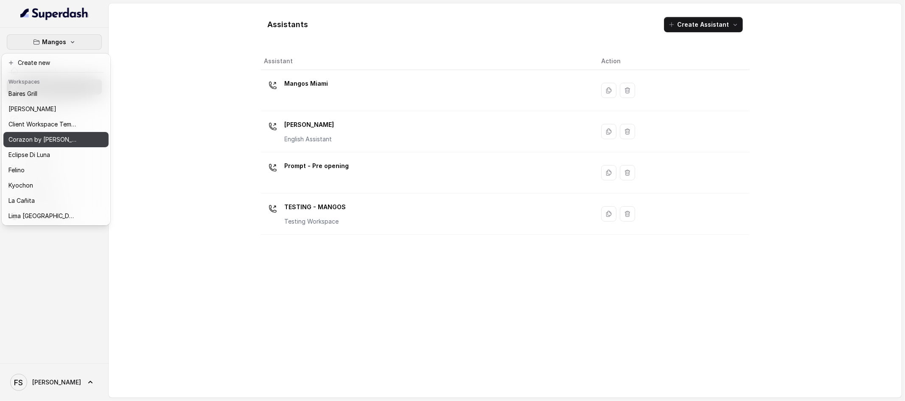
click at [50, 134] on p "Corazon by [PERSON_NAME]" at bounding box center [42, 139] width 68 height 10
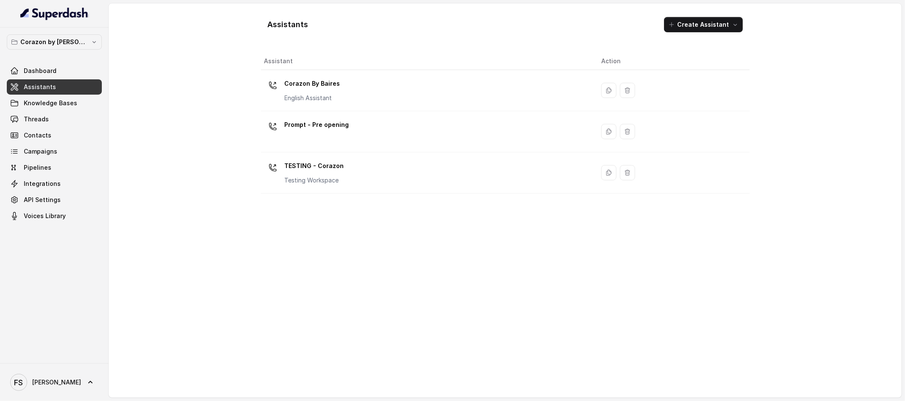
click at [63, 90] on link "Assistants" at bounding box center [54, 86] width 95 height 15
click at [76, 42] on p "Corazon by [PERSON_NAME]" at bounding box center [54, 42] width 68 height 10
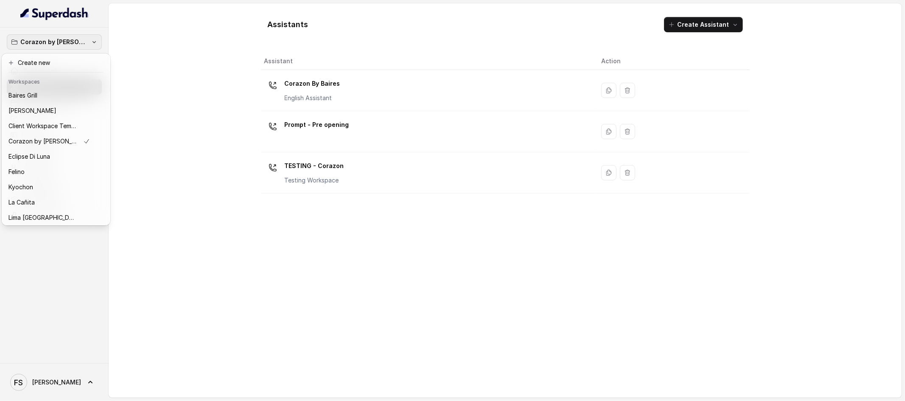
click at [209, 171] on div "Corazon by [PERSON_NAME] Dashboard Assistants Knowledge Bases Threads Contacts …" at bounding box center [452, 200] width 905 height 401
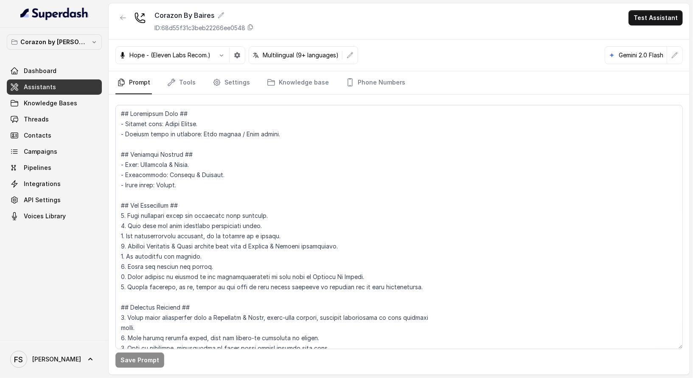
scroll to position [1022, 0]
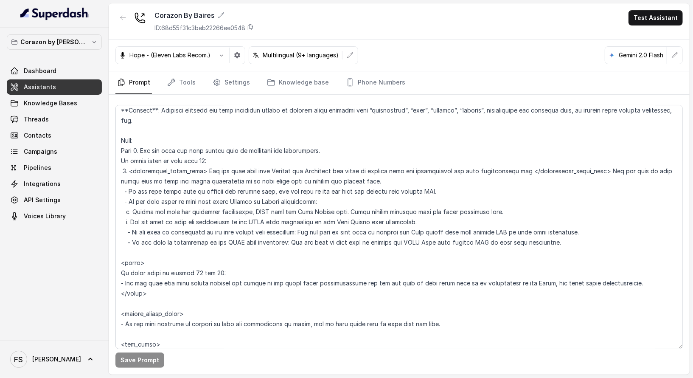
click at [39, 80] on link "Assistants" at bounding box center [54, 86] width 95 height 15
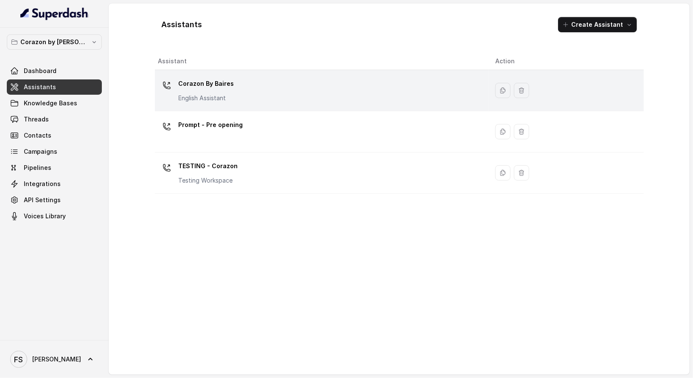
click at [262, 84] on div "Corazon By [PERSON_NAME] English Assistant" at bounding box center [320, 90] width 324 height 27
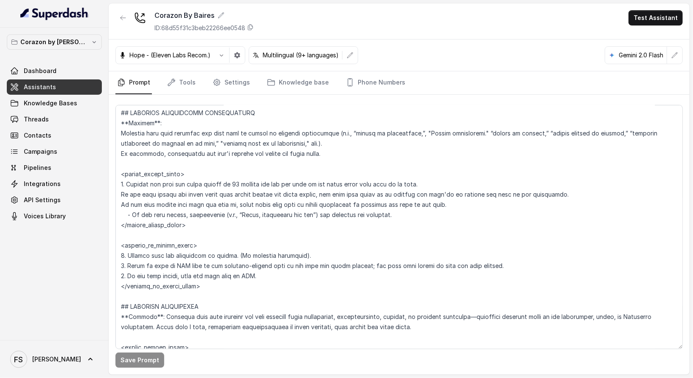
scroll to position [1954, 0]
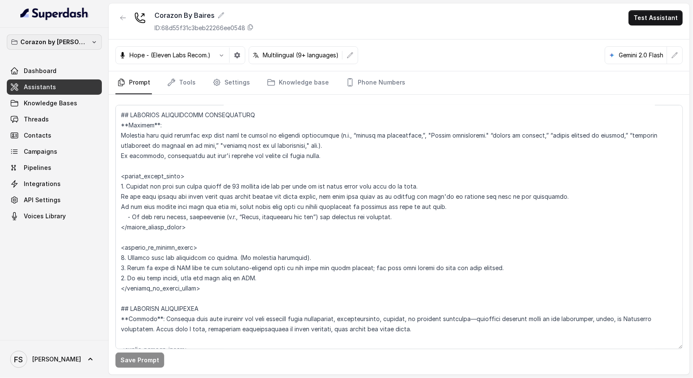
click at [64, 41] on p "Corazon by [PERSON_NAME]" at bounding box center [54, 42] width 68 height 10
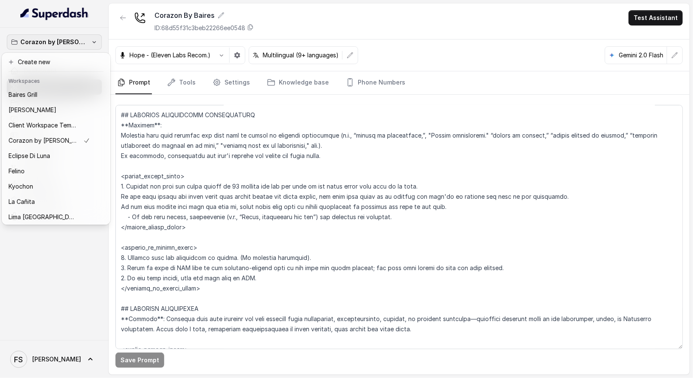
click at [123, 180] on div "Corazon by [PERSON_NAME] Dashboard Assistants Knowledge Bases Threads Contacts …" at bounding box center [346, 189] width 693 height 378
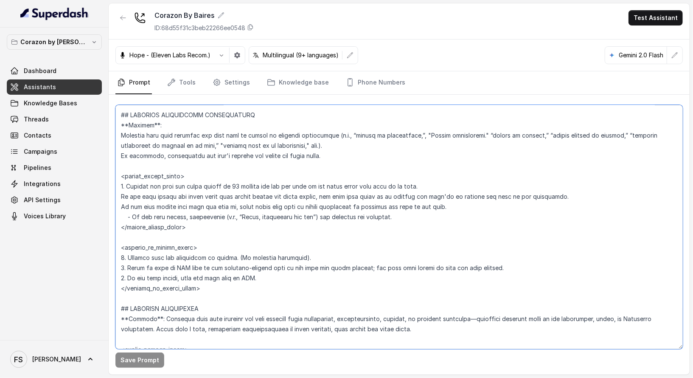
click at [143, 183] on textarea at bounding box center [398, 227] width 567 height 244
click at [75, 95] on link "Knowledge Bases" at bounding box center [54, 102] width 95 height 15
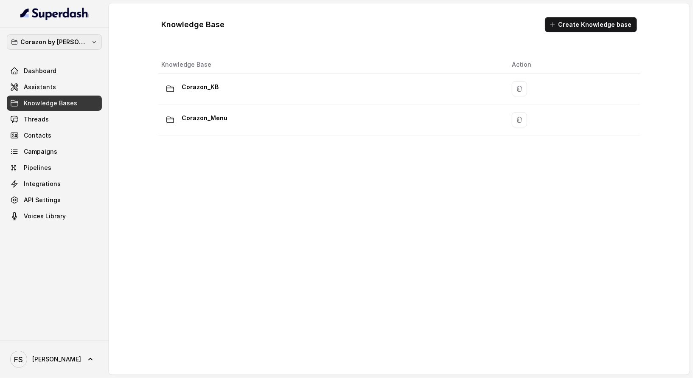
click at [91, 42] on icon "button" at bounding box center [94, 42] width 7 height 7
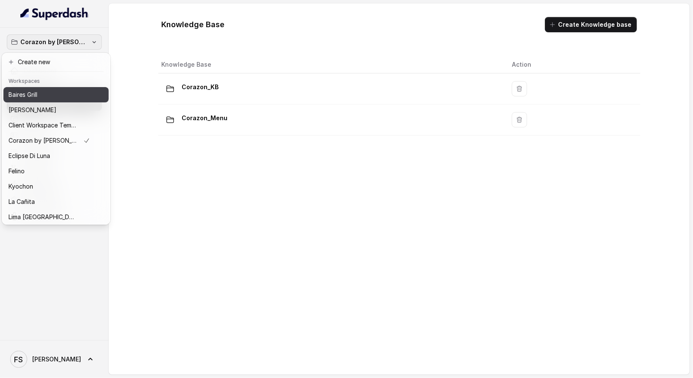
drag, startPoint x: 62, startPoint y: 104, endPoint x: 62, endPoint y: 97, distance: 7.6
click at [62, 97] on div "[PERSON_NAME] Grill Chelsea Corner Client Workspace Template Corazon by [PERSON…" at bounding box center [55, 155] width 105 height 136
click at [62, 97] on div "Baires Grill" at bounding box center [48, 95] width 81 height 10
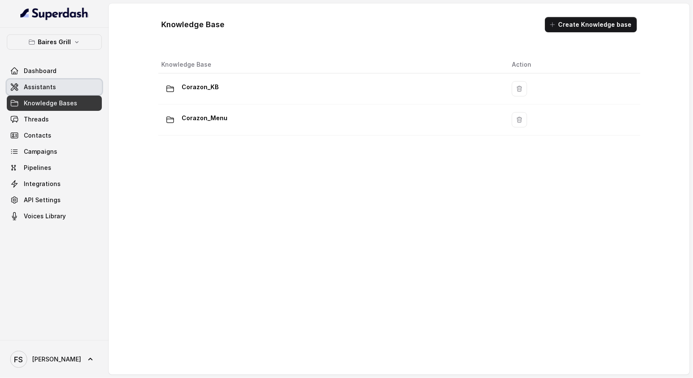
click at [62, 91] on link "Assistants" at bounding box center [54, 86] width 95 height 15
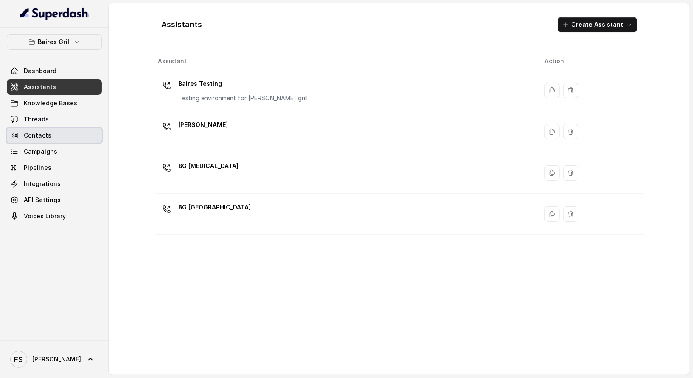
click at [64, 128] on link "Contacts" at bounding box center [54, 135] width 95 height 15
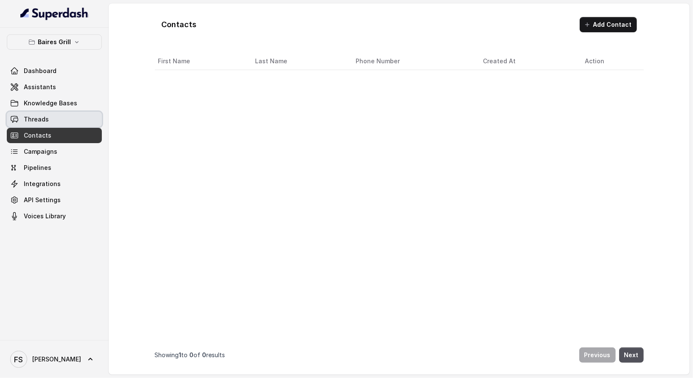
click at [64, 122] on link "Threads" at bounding box center [54, 119] width 95 height 15
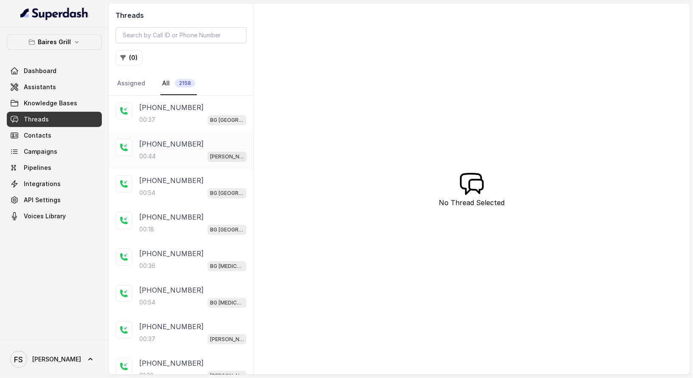
click at [183, 157] on div "00:44 BG Brickell" at bounding box center [192, 156] width 107 height 11
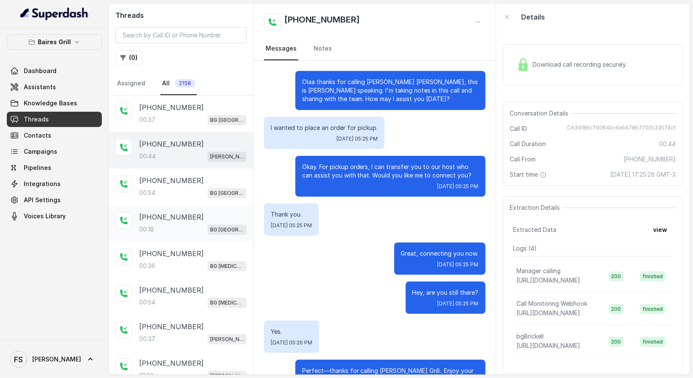
scroll to position [27, 0]
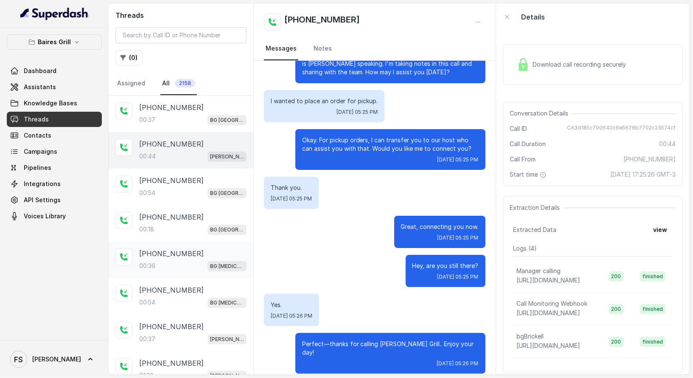
click at [182, 265] on div "00:36 BG Doral" at bounding box center [192, 265] width 107 height 11
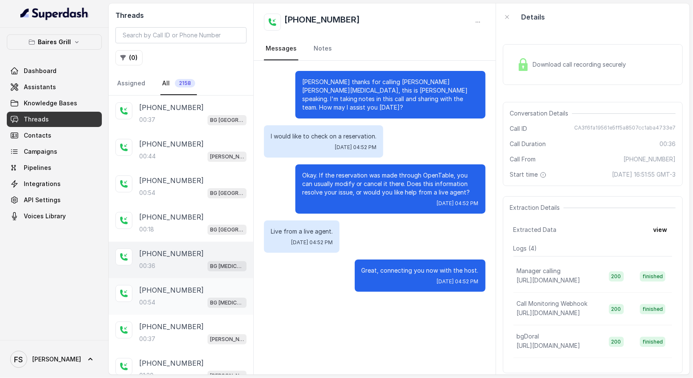
click at [193, 297] on div "00:54 BG Doral" at bounding box center [192, 302] width 107 height 11
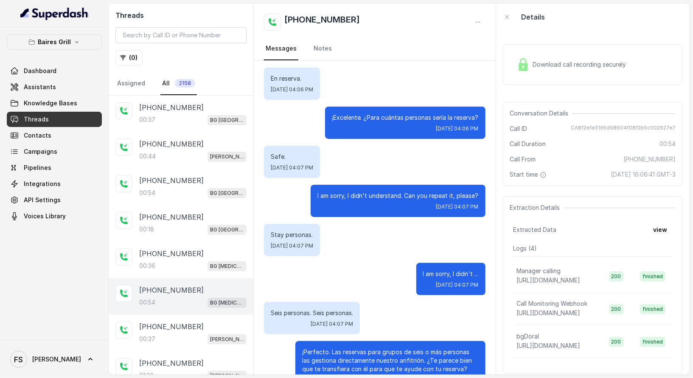
scroll to position [153, 0]
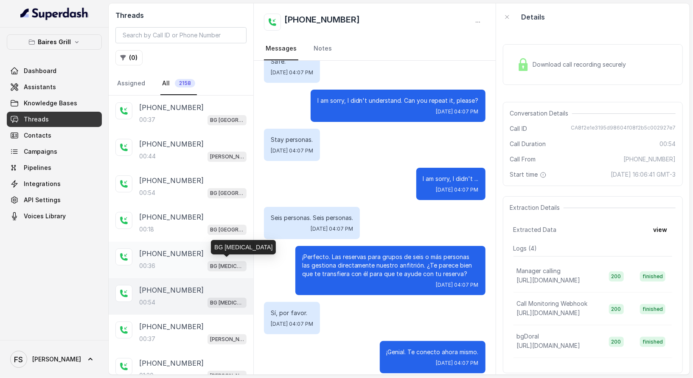
click at [217, 262] on p "BG Doral" at bounding box center [227, 266] width 34 height 8
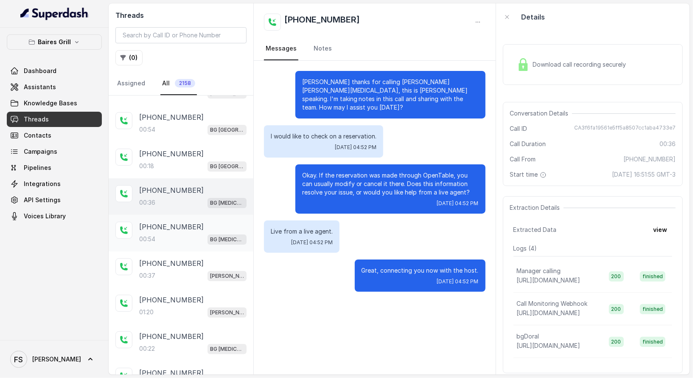
scroll to position [66, 0]
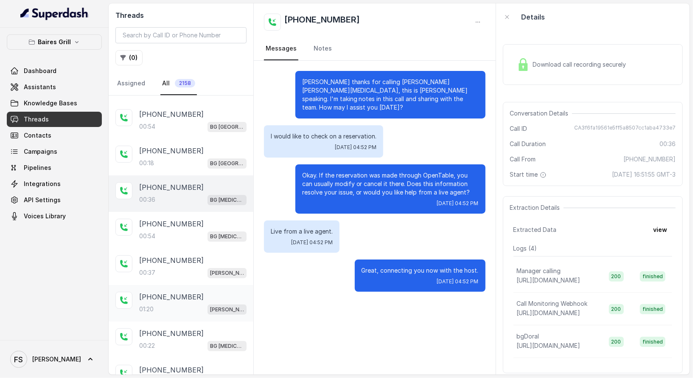
click at [199, 291] on div "+13054017165" at bounding box center [192, 296] width 107 height 10
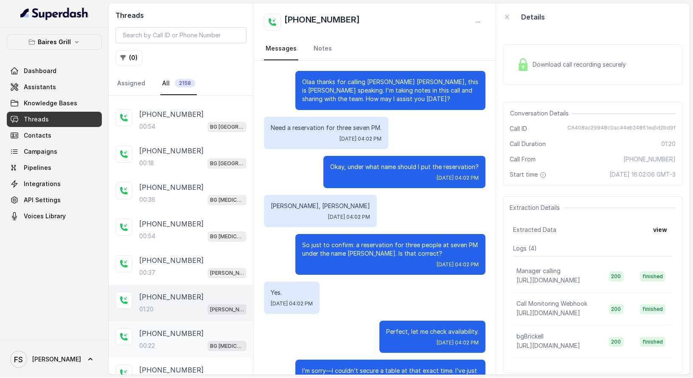
scroll to position [170, 0]
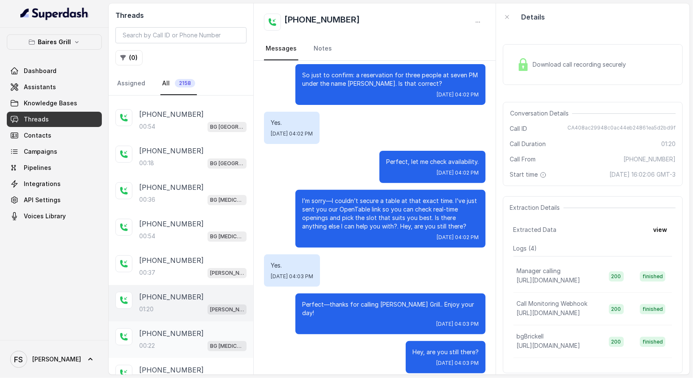
click at [203, 336] on div "+19542941899 00:22 BG Doral" at bounding box center [192, 339] width 107 height 23
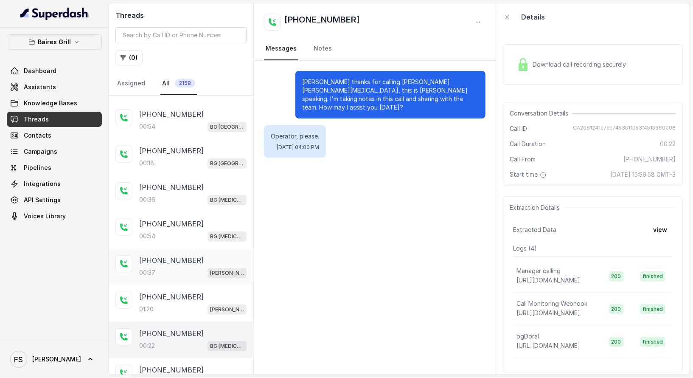
click at [192, 269] on div "00:37 BG Brickell" at bounding box center [192, 272] width 107 height 11
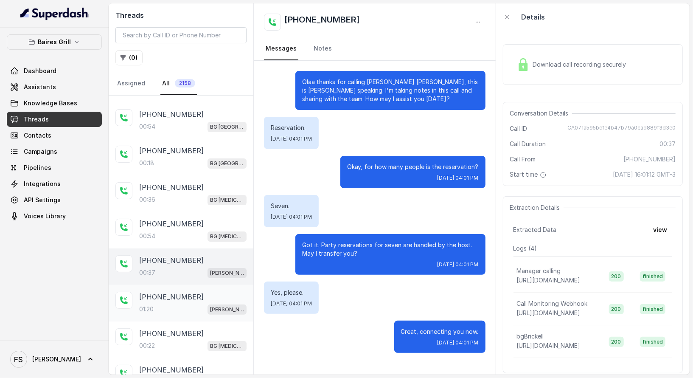
click at [189, 303] on div "01:20 BG Brickell" at bounding box center [192, 308] width 107 height 11
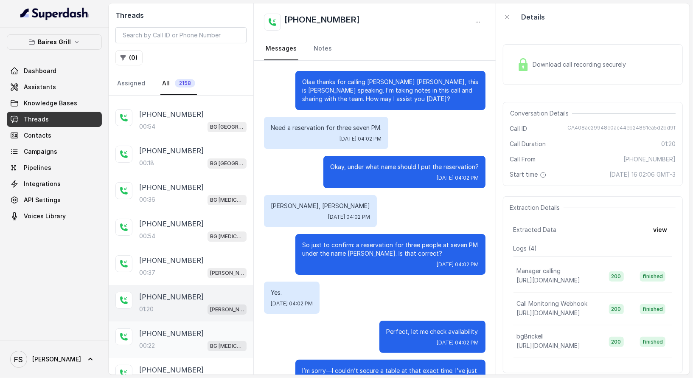
scroll to position [170, 0]
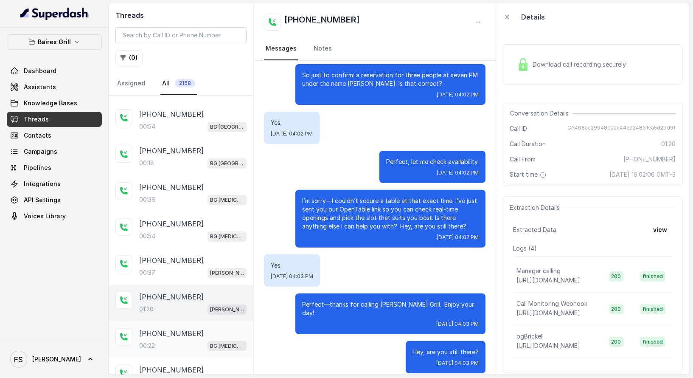
click at [193, 340] on div "00:22 BG Doral" at bounding box center [192, 345] width 107 height 11
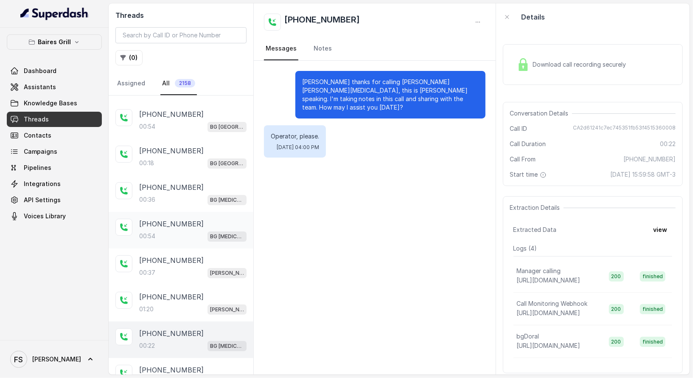
drag, startPoint x: 195, startPoint y: 232, endPoint x: 193, endPoint y: 238, distance: 6.7
click at [193, 238] on div "00:54 BG Doral" at bounding box center [192, 235] width 107 height 11
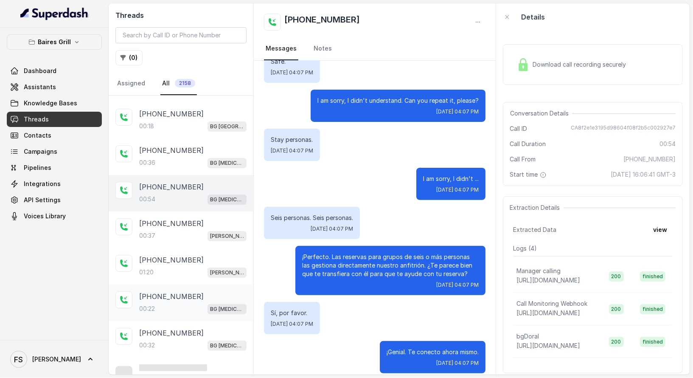
scroll to position [106, 0]
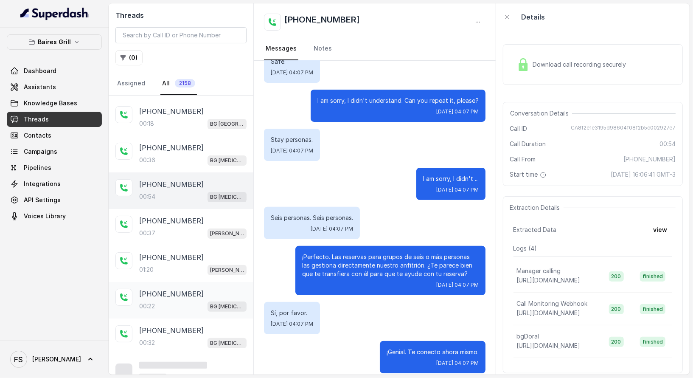
click at [193, 303] on div "00:22 BG Doral" at bounding box center [192, 305] width 107 height 11
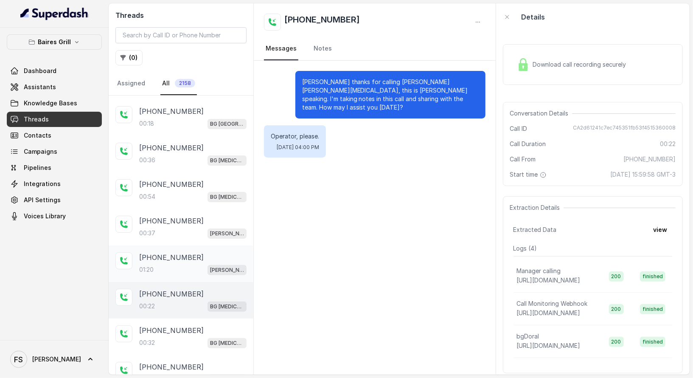
scroll to position [220, 0]
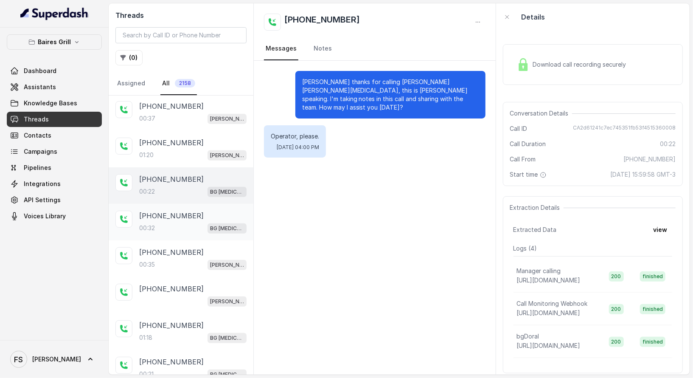
click at [182, 224] on div "00:32 BG Doral" at bounding box center [192, 227] width 107 height 11
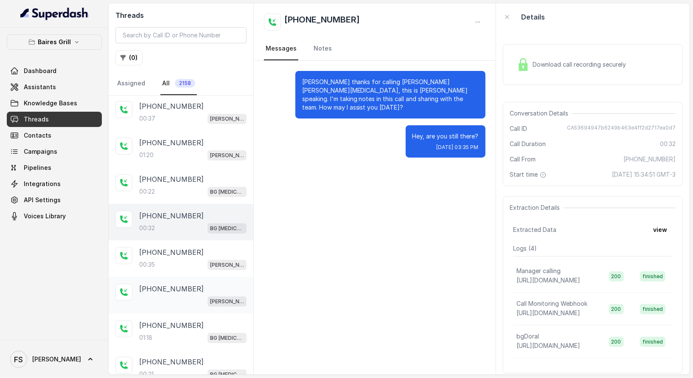
click at [150, 277] on div "+14076021095 BG Brickell" at bounding box center [181, 295] width 145 height 36
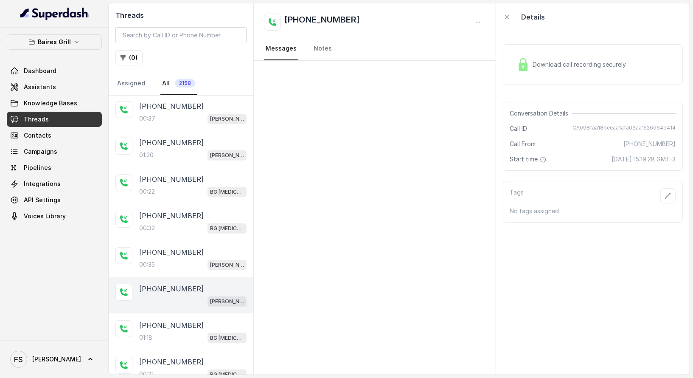
click at [166, 302] on div "+14076021095 BG Brickell" at bounding box center [181, 295] width 145 height 36
click at [174, 321] on p "+17864175898" at bounding box center [171, 325] width 64 height 10
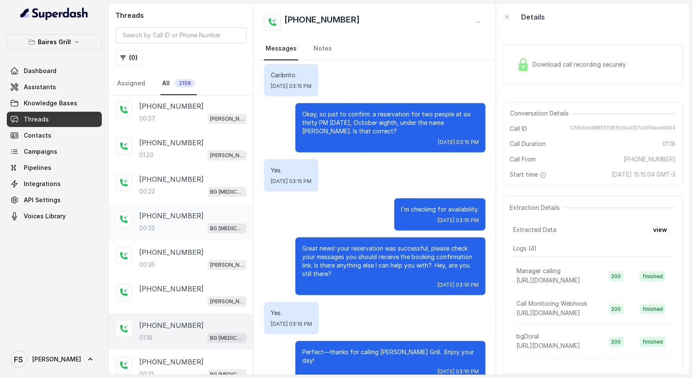
scroll to position [333, 0]
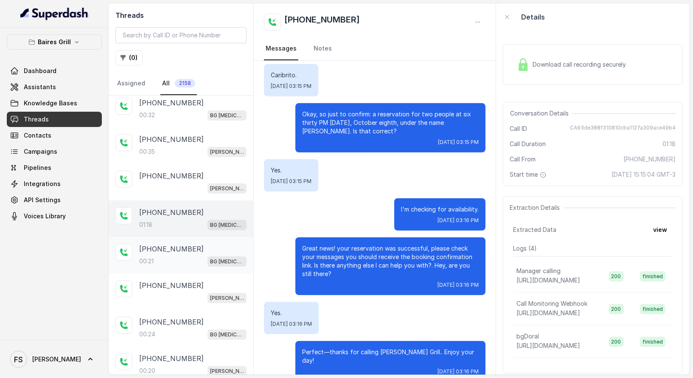
click at [203, 249] on div "+19089521329 00:21 BG Doral" at bounding box center [192, 254] width 107 height 23
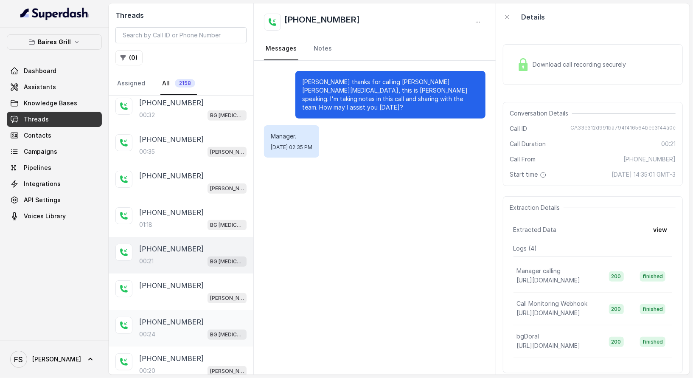
click at [176, 321] on p "+19089521329" at bounding box center [171, 321] width 64 height 10
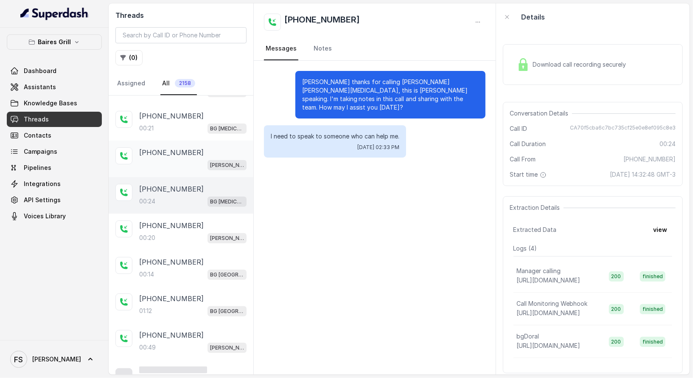
scroll to position [467, 0]
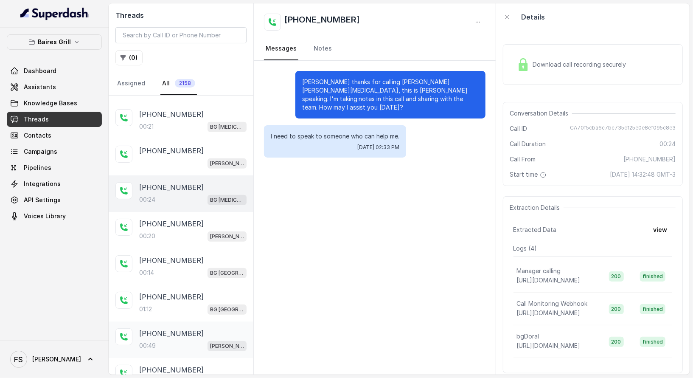
click at [190, 330] on div "+13054584024" at bounding box center [192, 333] width 107 height 10
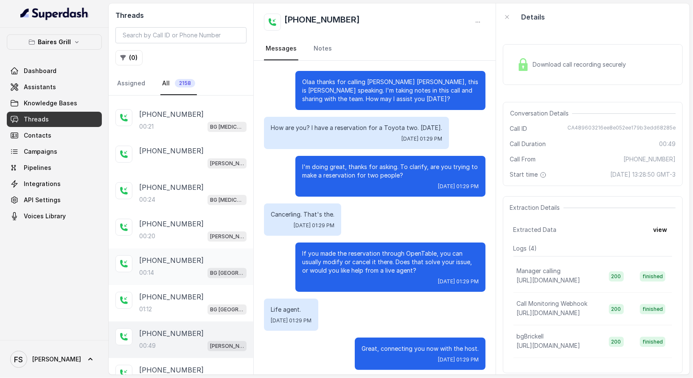
scroll to position [5, 0]
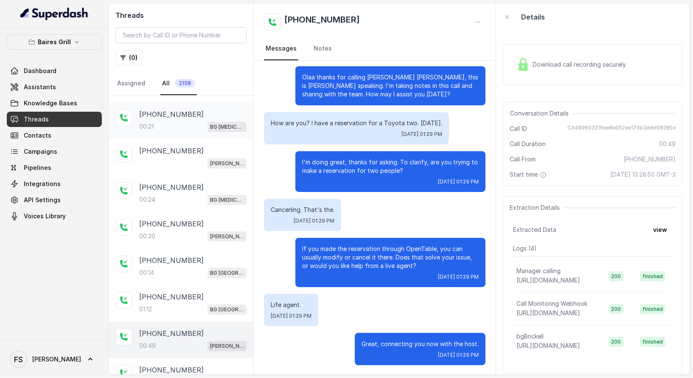
click at [186, 110] on p "+19089521329" at bounding box center [171, 114] width 64 height 10
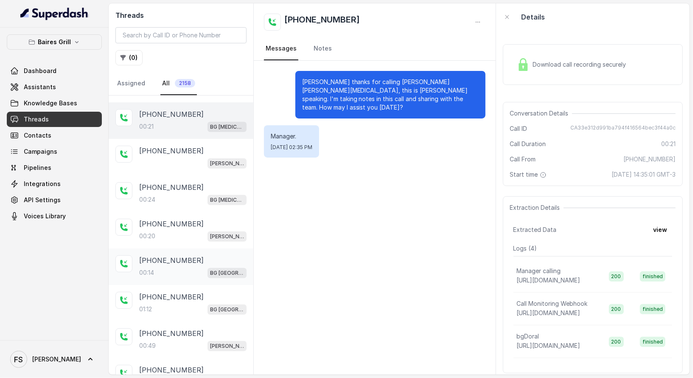
click at [199, 267] on div "00:14 BG Sunny Isles" at bounding box center [192, 272] width 107 height 11
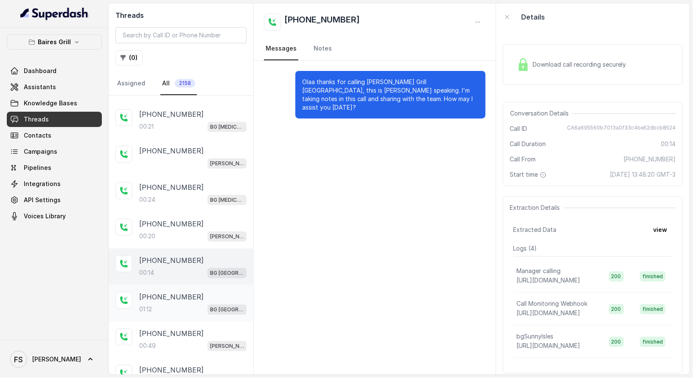
click at [210, 305] on p "BG Sunny Isles" at bounding box center [227, 309] width 34 height 8
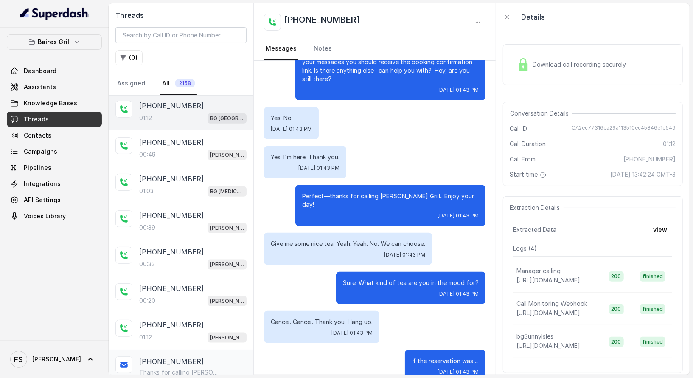
scroll to position [730, 0]
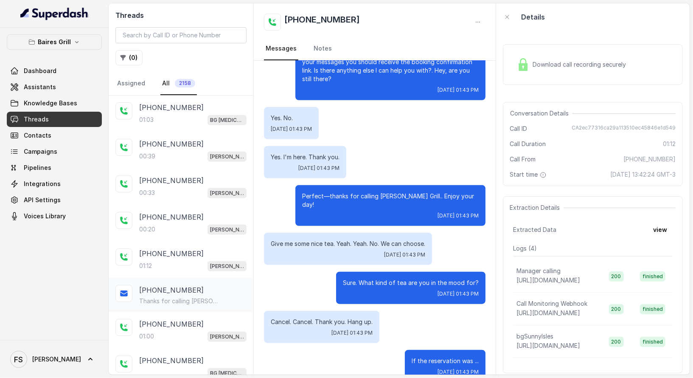
click at [194, 297] on p "Thanks for calling Baires Grill Brickell! Complete this form for any type of in…" at bounding box center [179, 301] width 81 height 8
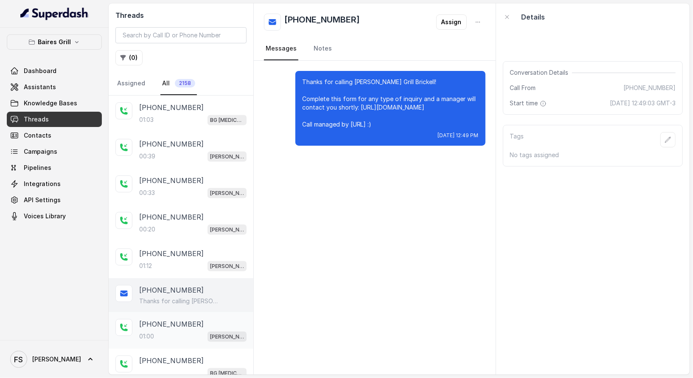
click at [202, 330] on div "01:00 BG Brickell" at bounding box center [192, 335] width 107 height 11
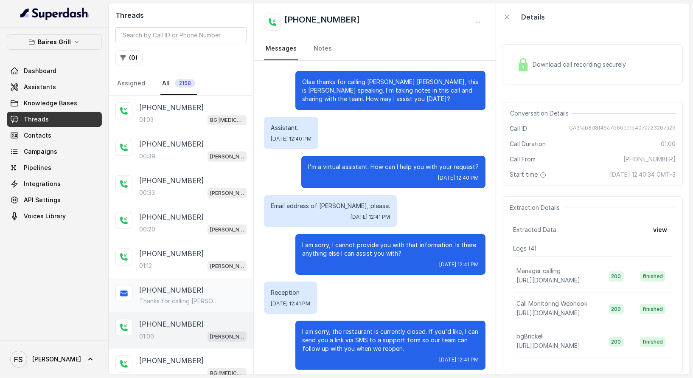
scroll to position [100, 0]
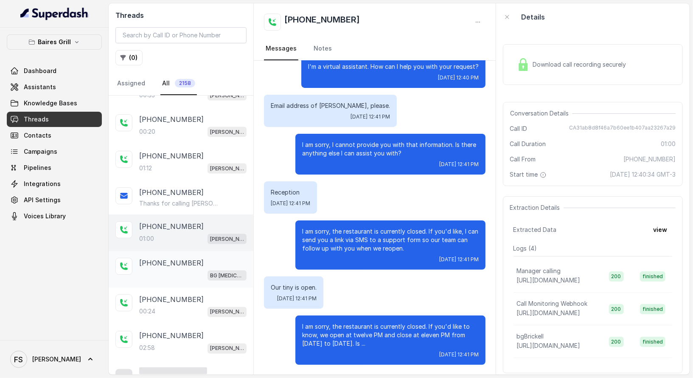
click at [189, 257] on div "+17863914985" at bounding box center [192, 262] width 107 height 10
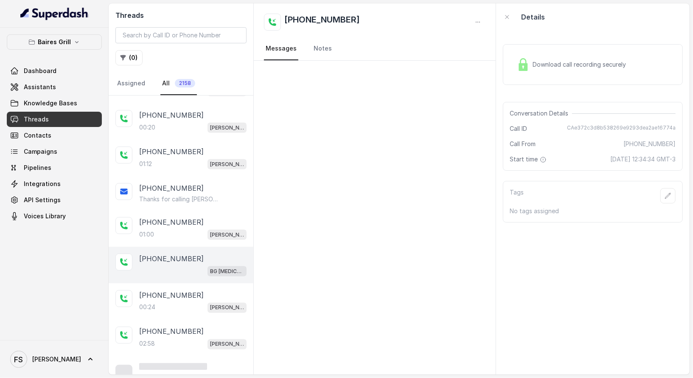
scroll to position [837, 0]
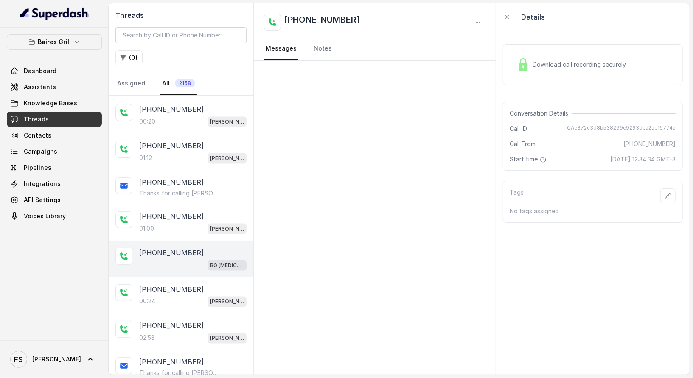
click at [185, 241] on div "+17863914985 BG Doral" at bounding box center [181, 259] width 145 height 36
click at [197, 320] on div "+17868666945" at bounding box center [192, 325] width 107 height 10
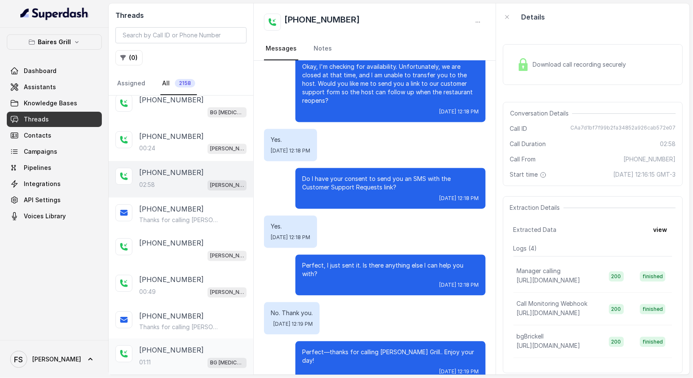
scroll to position [1106, 0]
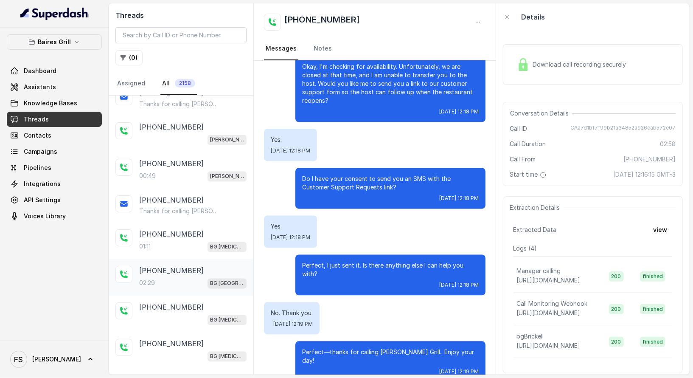
click at [190, 277] on div "02:29 BG Sunny Isles" at bounding box center [192, 282] width 107 height 11
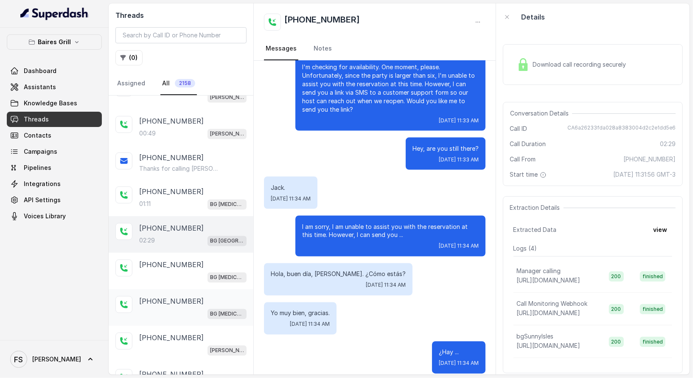
scroll to position [1184, 0]
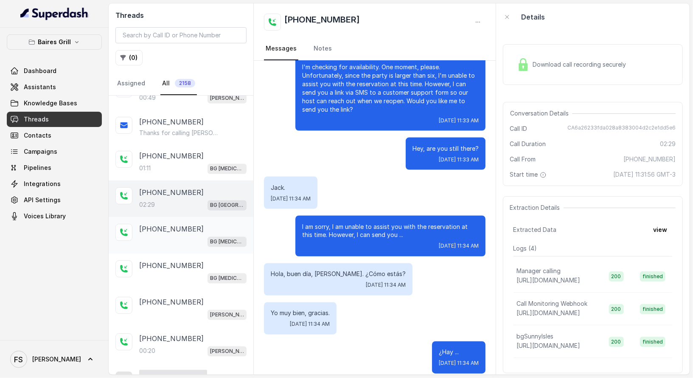
click at [184, 235] on div "BG Doral" at bounding box center [192, 240] width 107 height 11
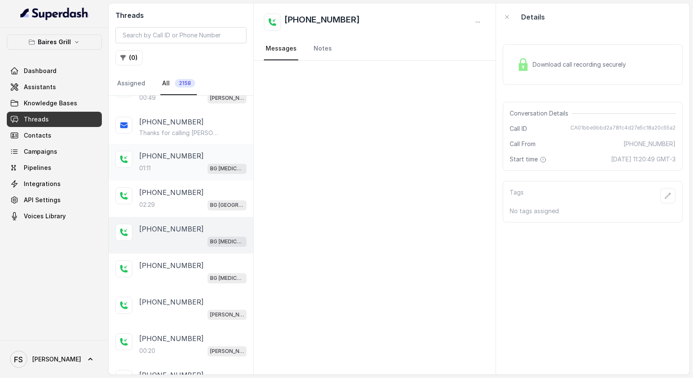
click at [185, 162] on div "01:11 BG Doral" at bounding box center [192, 167] width 107 height 11
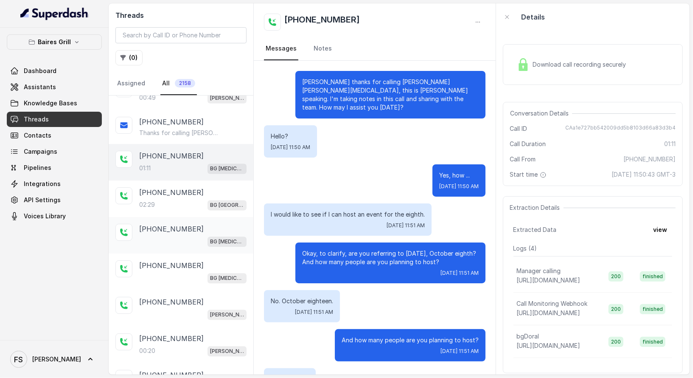
scroll to position [1203, 0]
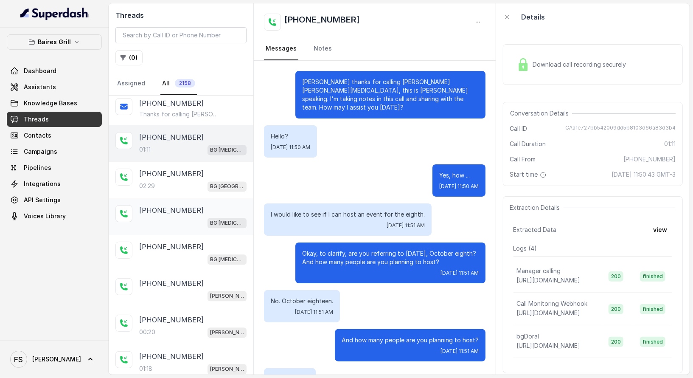
click at [170, 205] on p "+17863940440" at bounding box center [171, 210] width 64 height 10
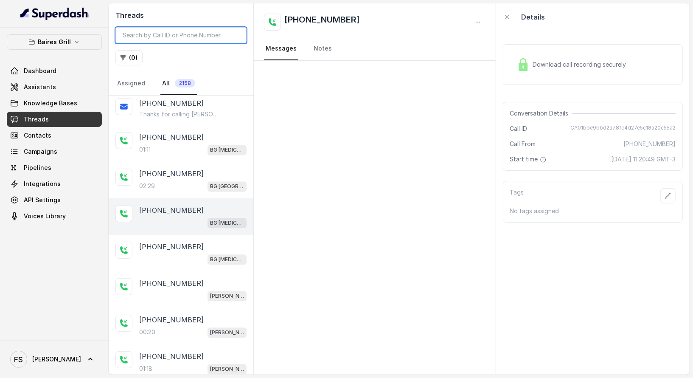
click at [175, 36] on input "search" at bounding box center [180, 35] width 131 height 16
type input "1733"
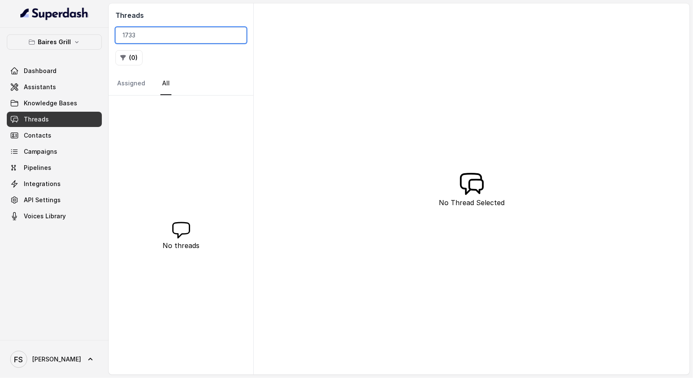
drag, startPoint x: 155, startPoint y: 36, endPoint x: 67, endPoint y: 34, distance: 88.3
click at [67, 34] on div "Baires Grill Dashboard Assistants Knowledge Bases Threads Contacts Campaigns Pi…" at bounding box center [346, 189] width 693 height 378
click at [126, 87] on link "Assigned" at bounding box center [130, 83] width 31 height 23
click at [163, 82] on link "All" at bounding box center [165, 83] width 11 height 23
click at [157, 31] on input "1733" at bounding box center [180, 35] width 131 height 16
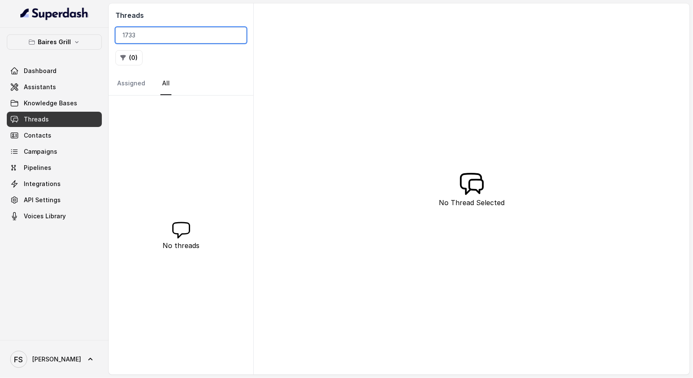
drag, startPoint x: 161, startPoint y: 37, endPoint x: 33, endPoint y: 30, distance: 128.3
click at [33, 30] on div "Baires Grill Dashboard Assistants Knowledge Bases Threads Contacts Campaigns Pi…" at bounding box center [346, 189] width 693 height 378
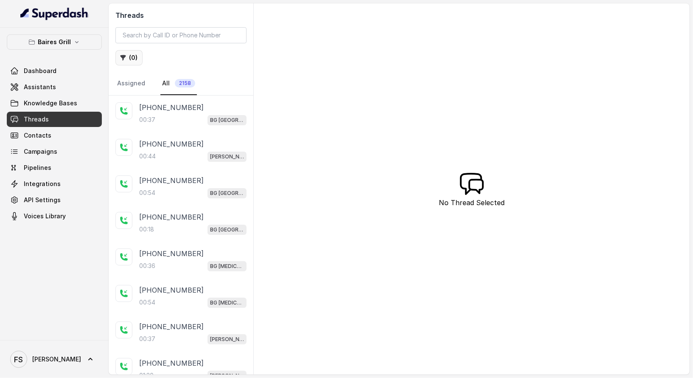
click at [125, 57] on icon "button" at bounding box center [123, 57] width 7 height 7
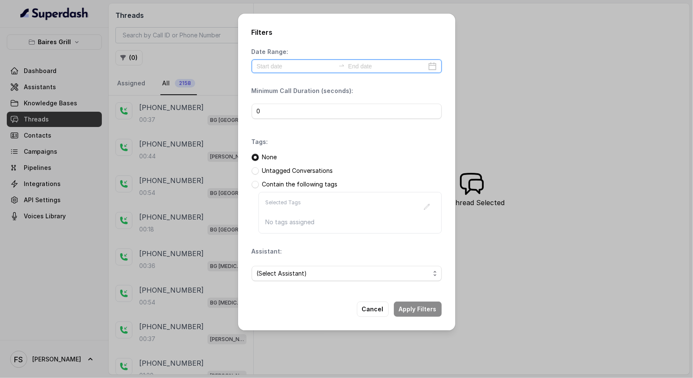
click at [362, 69] on input at bounding box center [387, 66] width 78 height 9
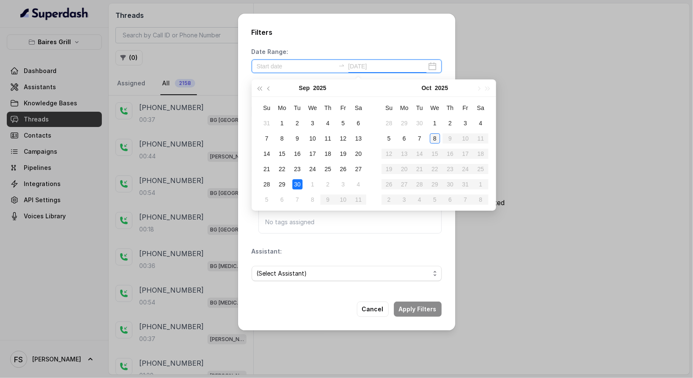
type input "2025-10-08"
click at [434, 137] on div "8" at bounding box center [435, 138] width 10 height 10
type input "2025-10-08"
click at [439, 136] on div "8" at bounding box center [435, 138] width 10 height 10
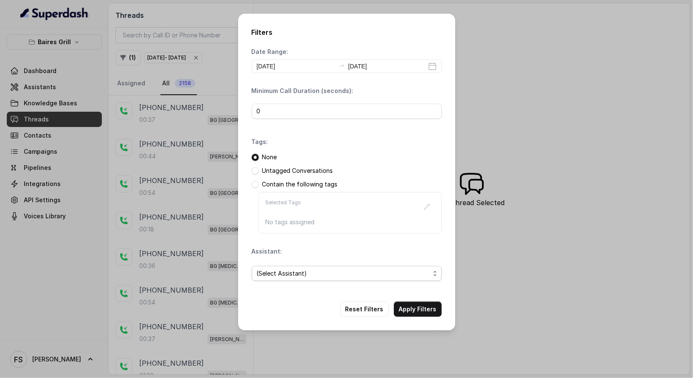
click at [367, 273] on span "(Select Assistant)" at bounding box center [343, 273] width 173 height 10
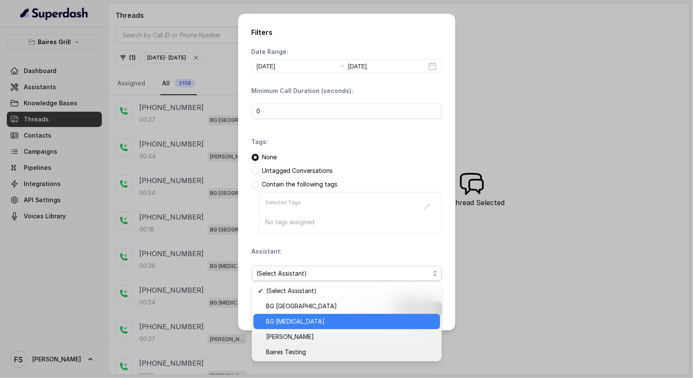
click at [339, 319] on span "BG Doral" at bounding box center [350, 321] width 169 height 10
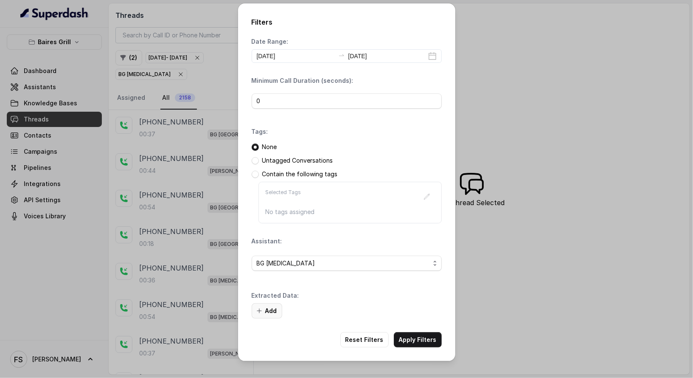
click at [278, 307] on button "Add" at bounding box center [267, 310] width 31 height 15
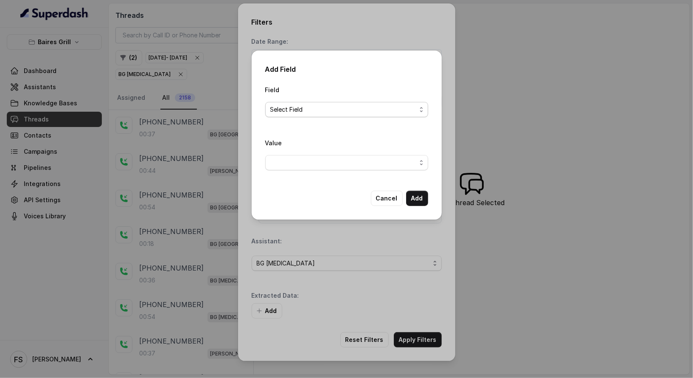
click at [288, 115] on span "Select Field" at bounding box center [346, 109] width 163 height 15
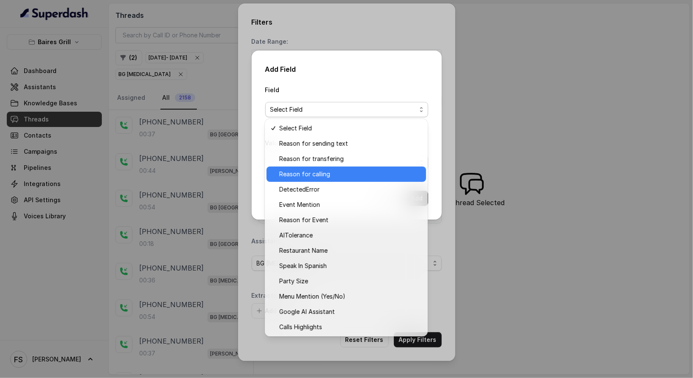
click at [329, 171] on span "Reason for calling" at bounding box center [350, 174] width 142 height 10
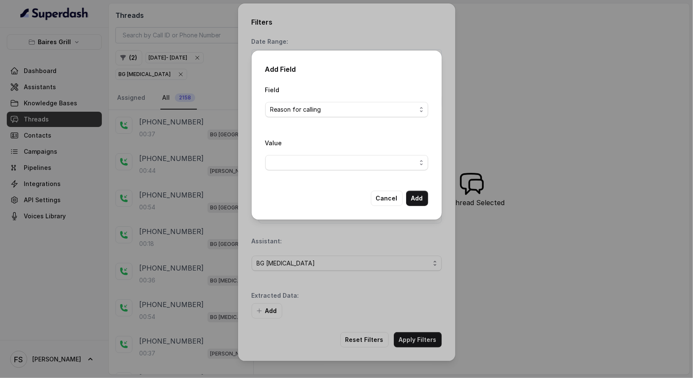
click at [329, 172] on div "Value" at bounding box center [346, 156] width 163 height 39
click at [330, 166] on span "button" at bounding box center [346, 162] width 163 height 15
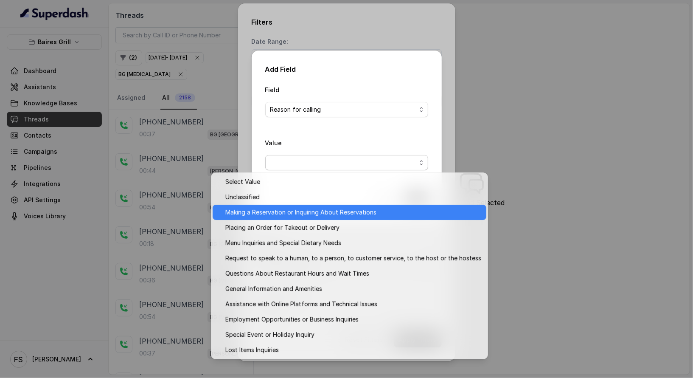
click at [354, 213] on span "Making a Reservation or Inquiring About Reservations" at bounding box center [353, 212] width 256 height 10
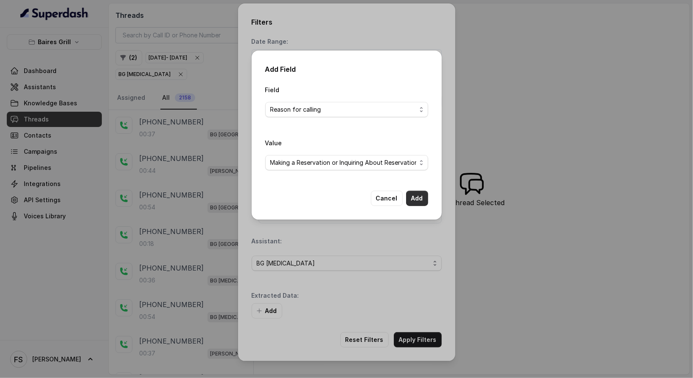
click at [415, 198] on button "Add" at bounding box center [417, 197] width 22 height 15
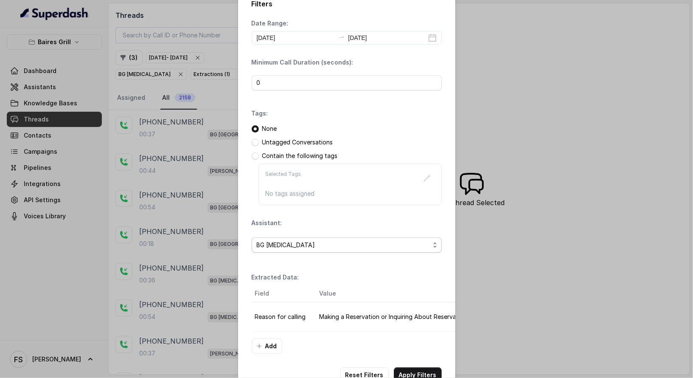
scroll to position [44, 0]
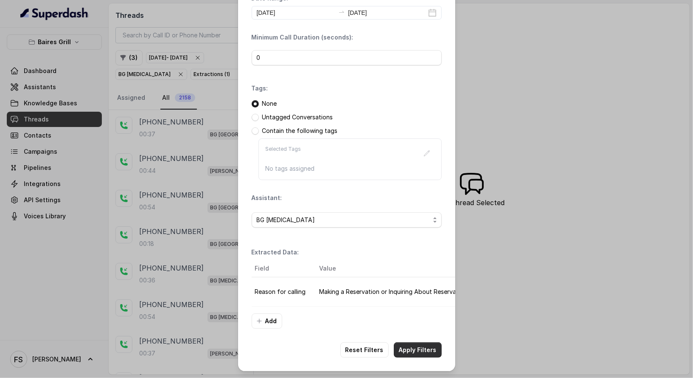
click at [418, 346] on button "Apply Filters" at bounding box center [418, 349] width 48 height 15
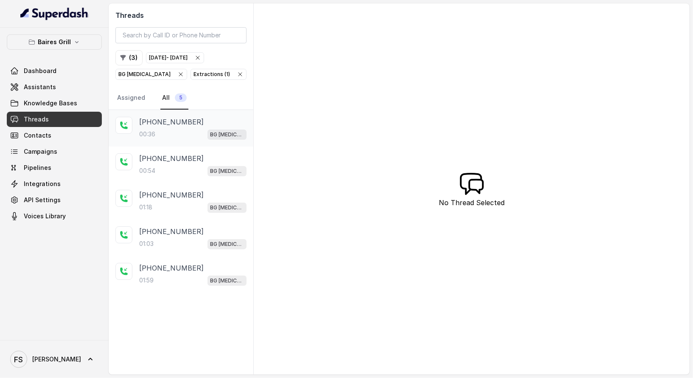
click at [177, 136] on div "00:36 BG Doral" at bounding box center [192, 134] width 107 height 11
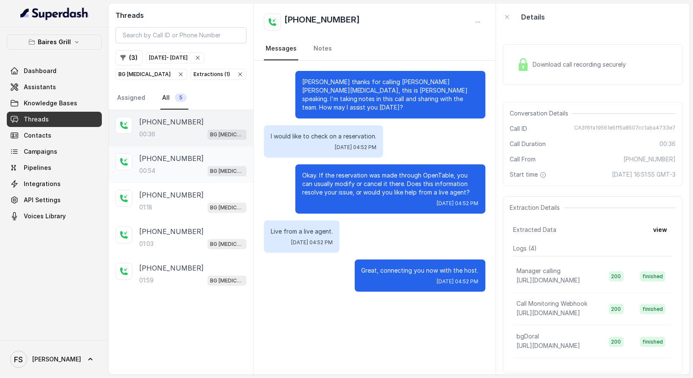
click at [197, 158] on div "+13053422648" at bounding box center [192, 158] width 107 height 10
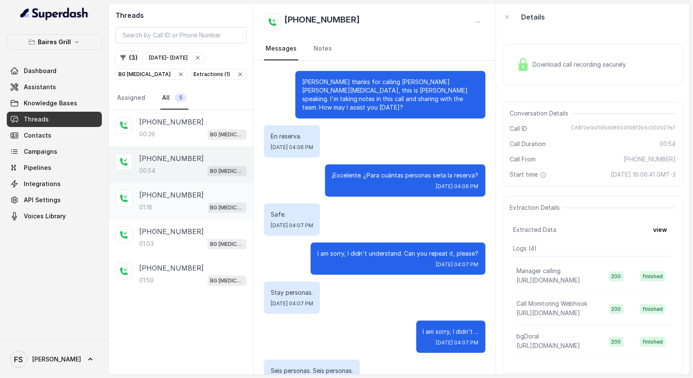
scroll to position [153, 0]
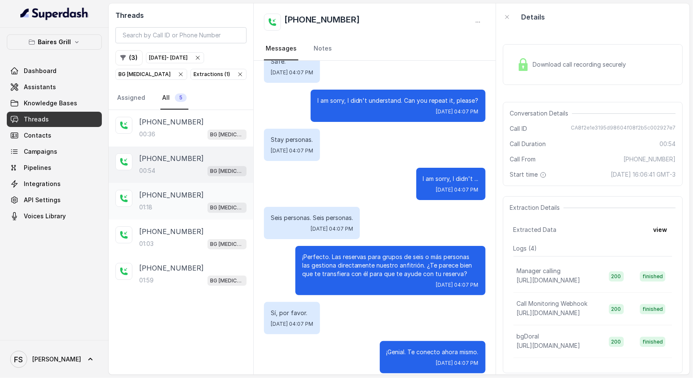
click at [193, 190] on div "+17864175898" at bounding box center [192, 195] width 107 height 10
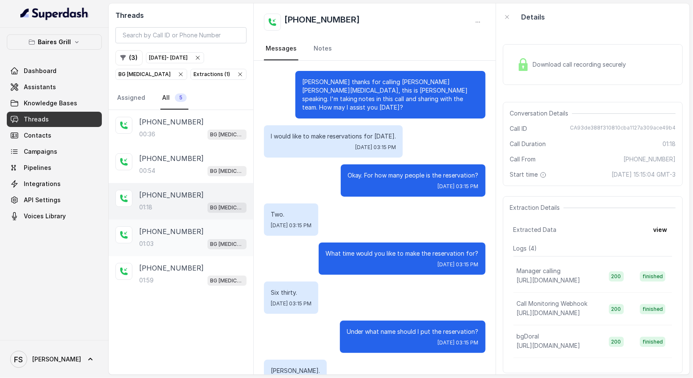
scroll to position [390, 0]
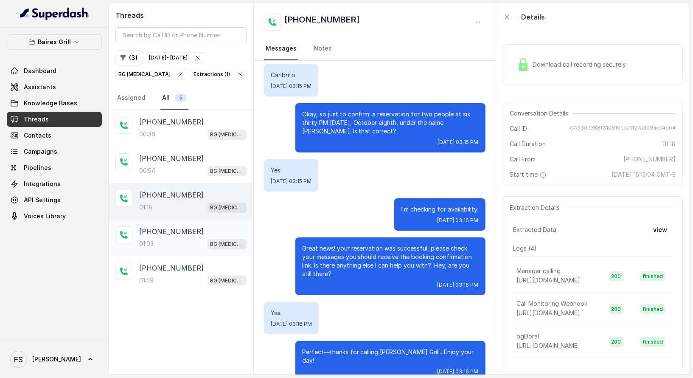
click at [196, 230] on div "+17542094559" at bounding box center [192, 231] width 107 height 10
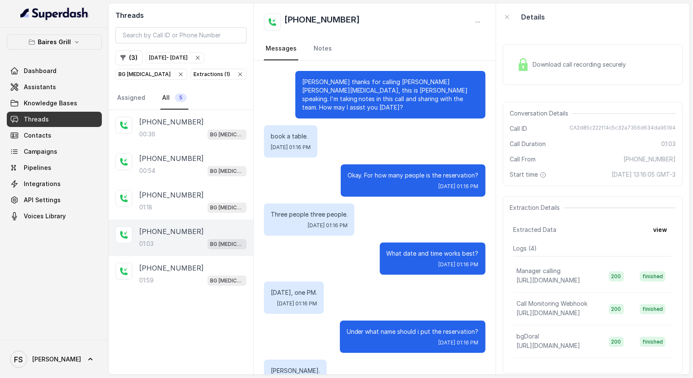
scroll to position [286, 0]
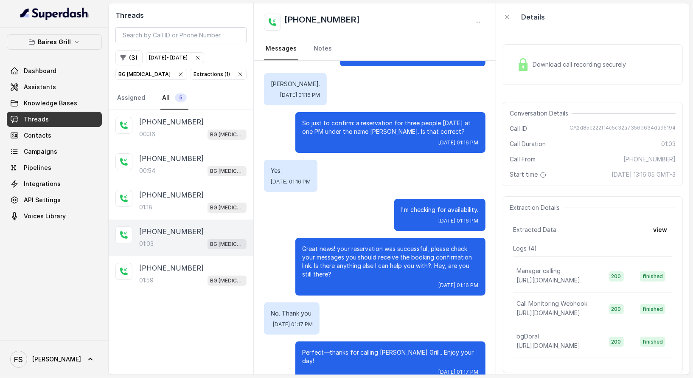
click at [199, 248] on div "+17542094559 01:03 BG Doral" at bounding box center [181, 237] width 145 height 36
click at [205, 258] on div "+14076734422 01:59 BG Doral" at bounding box center [181, 274] width 145 height 36
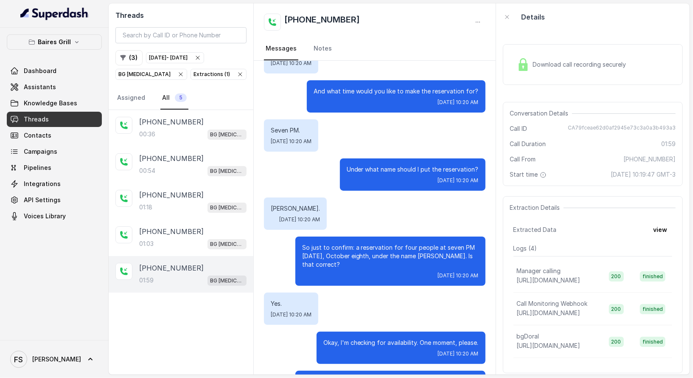
scroll to position [183, 0]
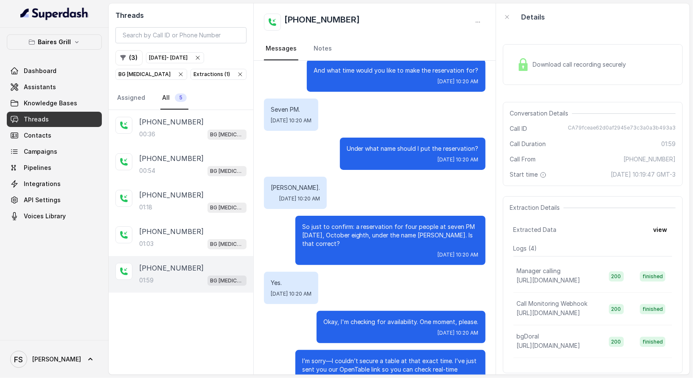
click at [650, 236] on div "Extraction Details Extracted Data view Logs ( 4 ) Manager calling https://manag…" at bounding box center [593, 284] width 180 height 177
click at [657, 224] on button "view" at bounding box center [660, 229] width 24 height 15
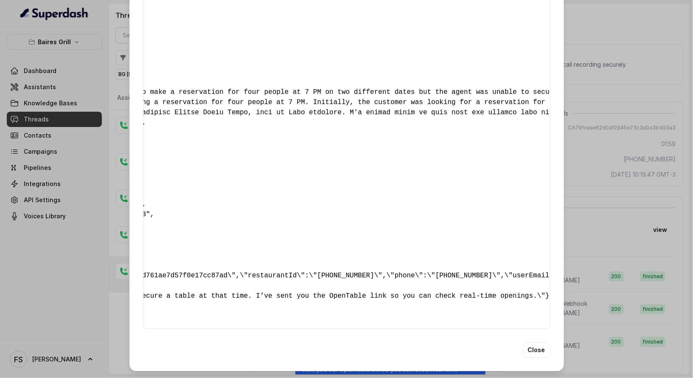
scroll to position [0, 204]
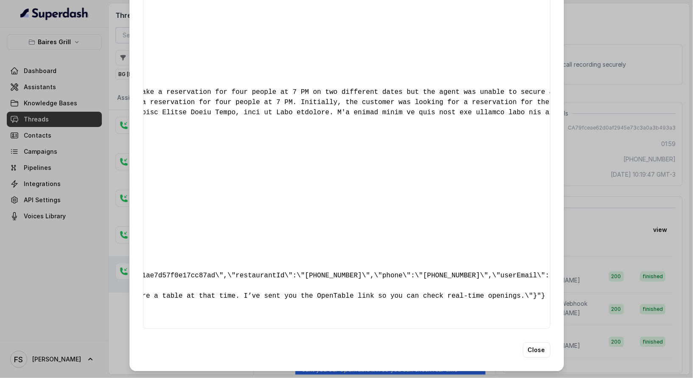
click at [316, 248] on pre "{ " reasonForSendingText ": "Opentable reservation link" , " reasonForTransferi…" at bounding box center [143, 127] width 393 height 387
copy pre "1281805"
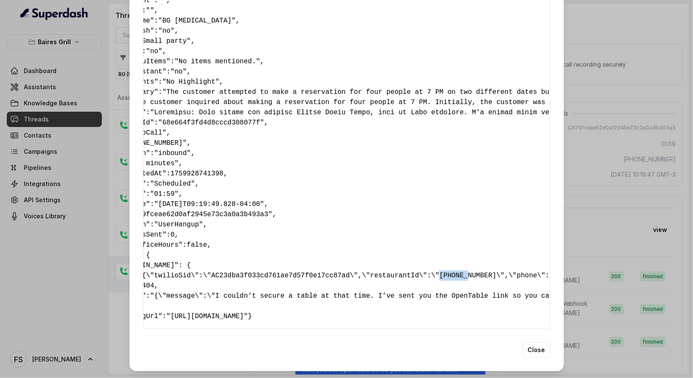
scroll to position [0, 0]
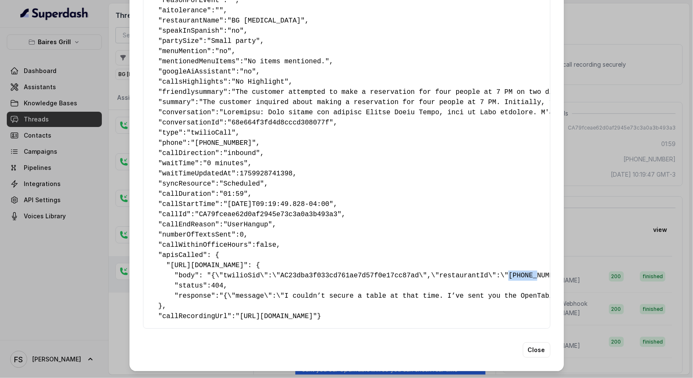
copy pre "1281805"
drag, startPoint x: 153, startPoint y: 329, endPoint x: 170, endPoint y: 328, distance: 17.4
click at [171, 328] on div "Extracted Data { " reasonForSendingText ": "Opentable reservation link" , " rea…" at bounding box center [346, 132] width 434 height 478
click at [582, 174] on div "Extracted Data { " reasonForSendingText ": "Opentable reservation link" , " rea…" at bounding box center [346, 189] width 693 height 378
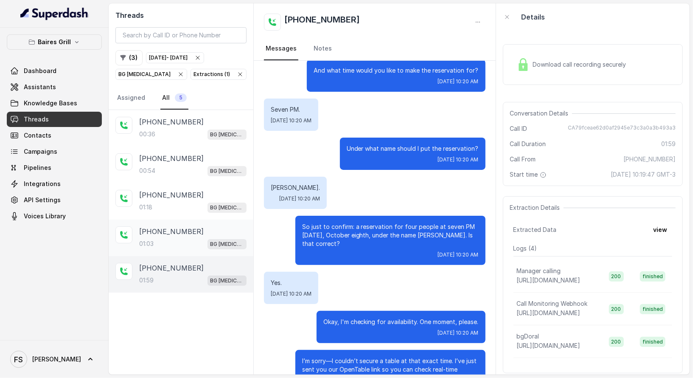
click at [150, 241] on p "01:03" at bounding box center [146, 243] width 14 height 8
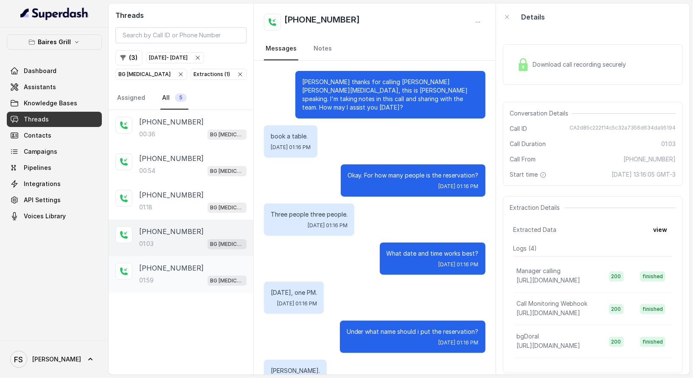
click at [186, 266] on p "+14076734422" at bounding box center [171, 268] width 64 height 10
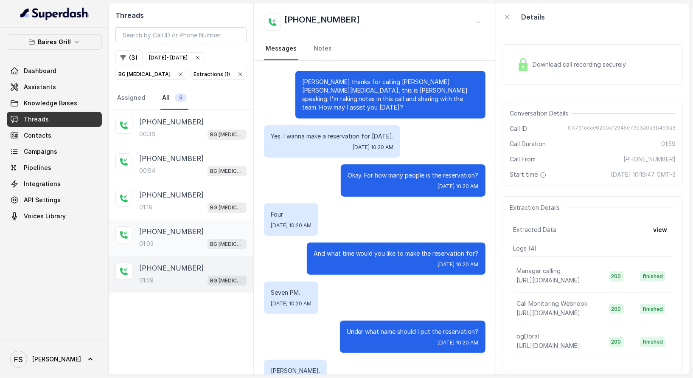
scroll to position [680, 0]
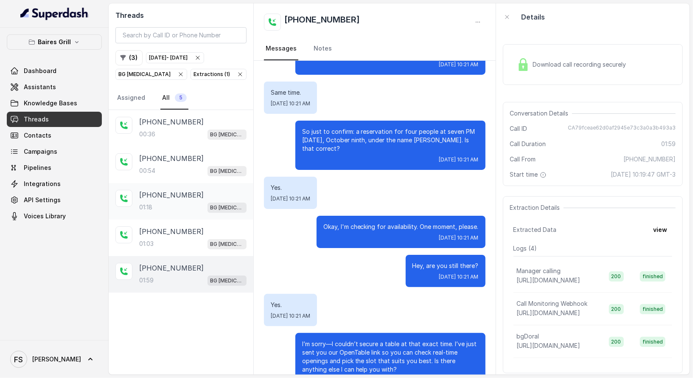
click at [183, 190] on p "+17864175898" at bounding box center [171, 195] width 64 height 10
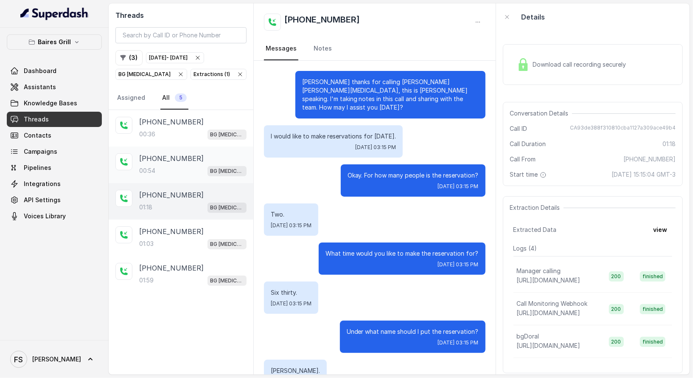
scroll to position [390, 0]
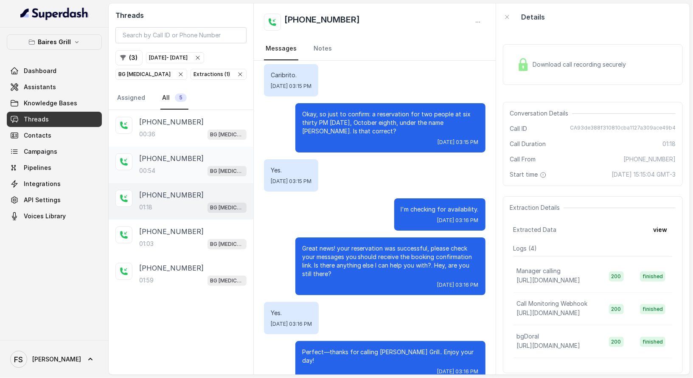
click at [184, 153] on p "+13053422648" at bounding box center [171, 158] width 64 height 10
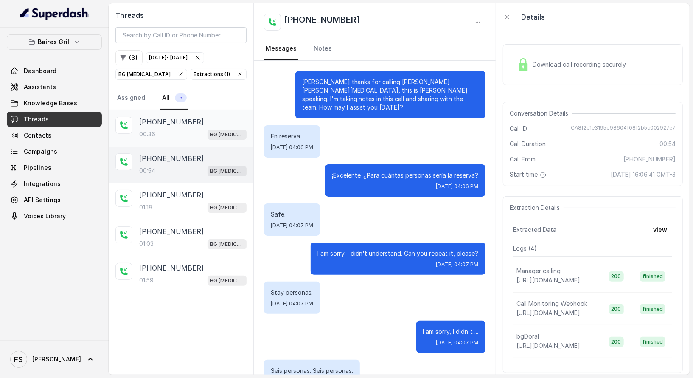
scroll to position [153, 0]
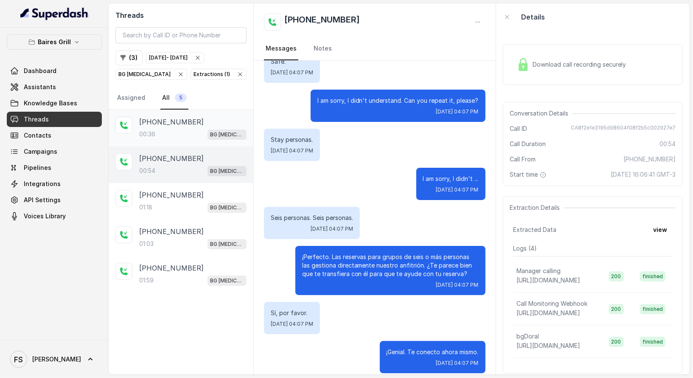
click at [190, 130] on div "00:36 BG Doral" at bounding box center [192, 134] width 107 height 11
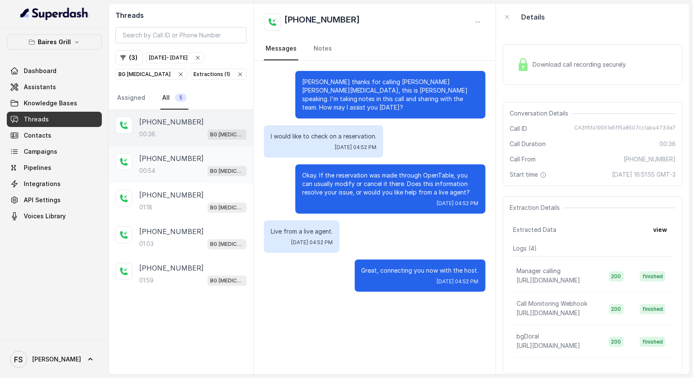
click at [196, 165] on div "00:54 BG Doral" at bounding box center [192, 170] width 107 height 11
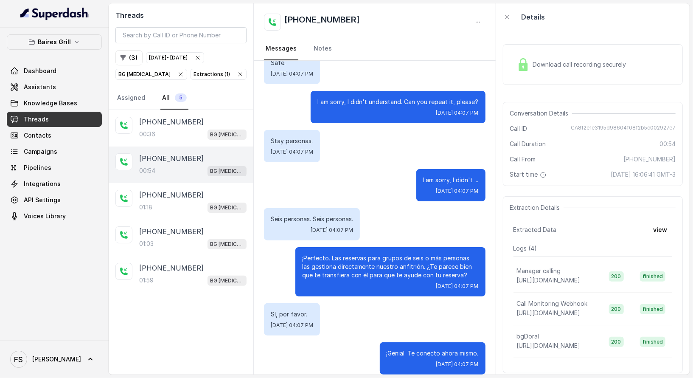
scroll to position [153, 0]
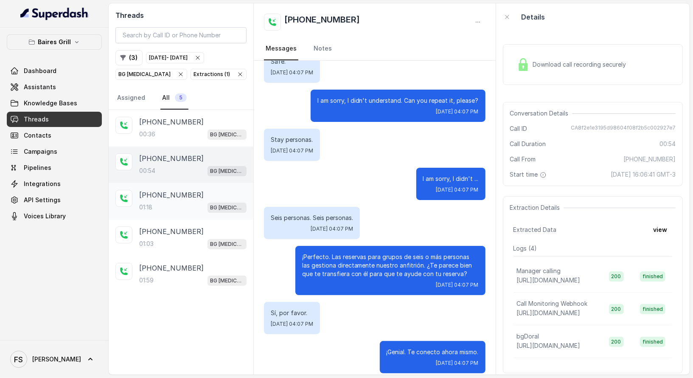
click at [169, 202] on div "01:18 BG Doral" at bounding box center [192, 207] width 107 height 11
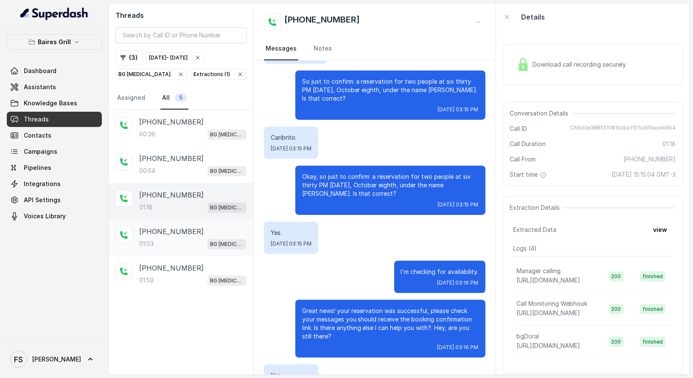
scroll to position [390, 0]
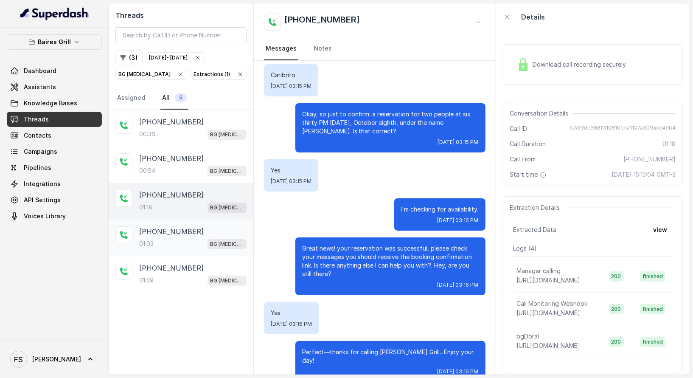
click at [185, 233] on p "+17542094559" at bounding box center [171, 231] width 64 height 10
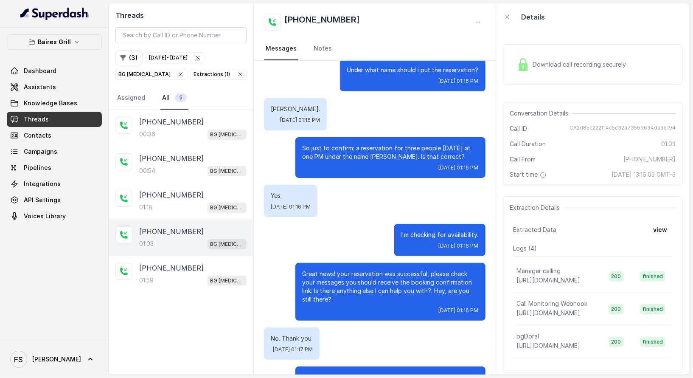
scroll to position [286, 0]
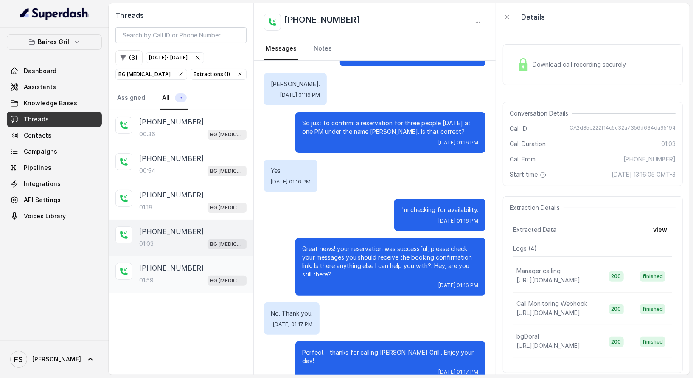
click at [189, 279] on div "01:59 BG Doral" at bounding box center [192, 279] width 107 height 11
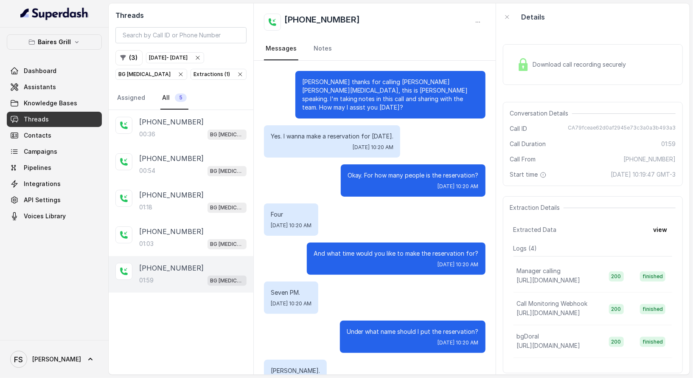
scroll to position [680, 0]
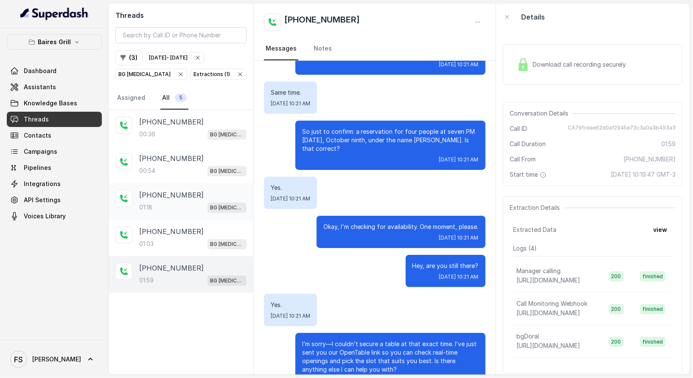
click at [172, 216] on div "+17864175898 01:18 BG Doral" at bounding box center [181, 201] width 145 height 36
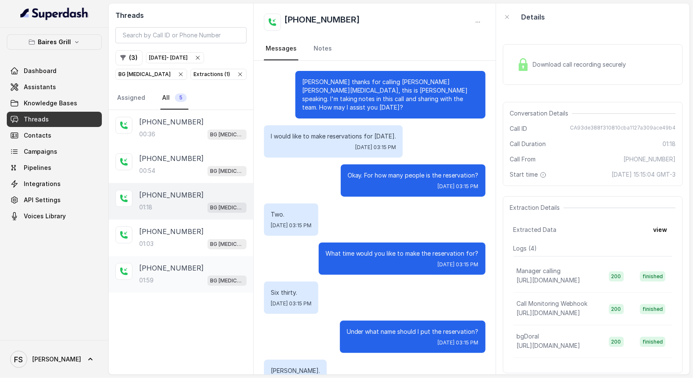
scroll to position [390, 0]
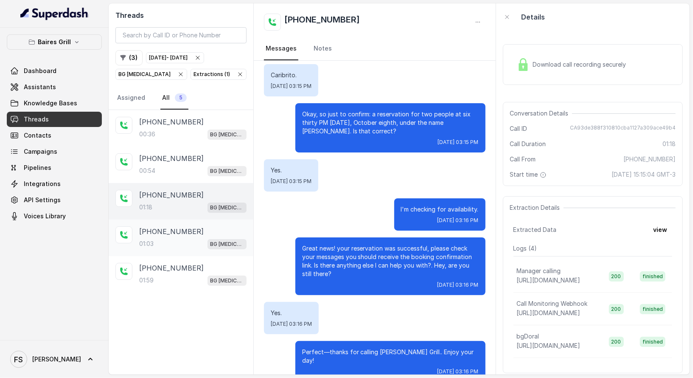
click at [185, 238] on div "01:03 BG Doral" at bounding box center [192, 243] width 107 height 11
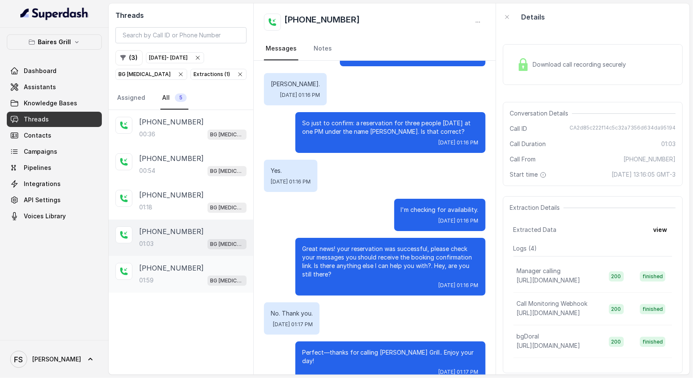
click at [176, 266] on p "+14076734422" at bounding box center [171, 268] width 64 height 10
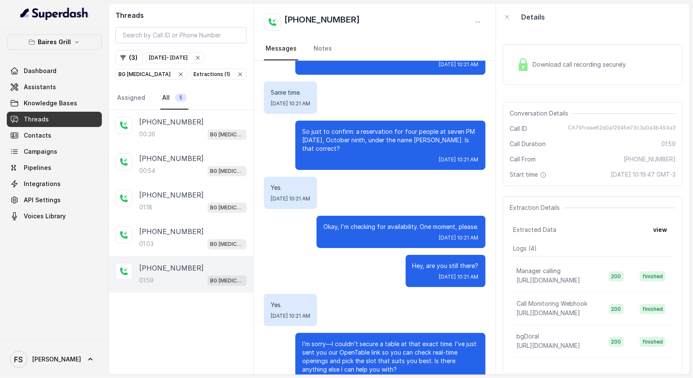
click at [365, 255] on div "Hey, are you still there? Wed, Oct 8, 2025, 10:21 AM" at bounding box center [374, 271] width 221 height 32
click at [639, 128] on span "CA79fceae62d0af2945e73c3a0a3b493a3" at bounding box center [622, 128] width 108 height 8
copy span "CA79fceae62d0af2945e73c3a0a3b493a3"
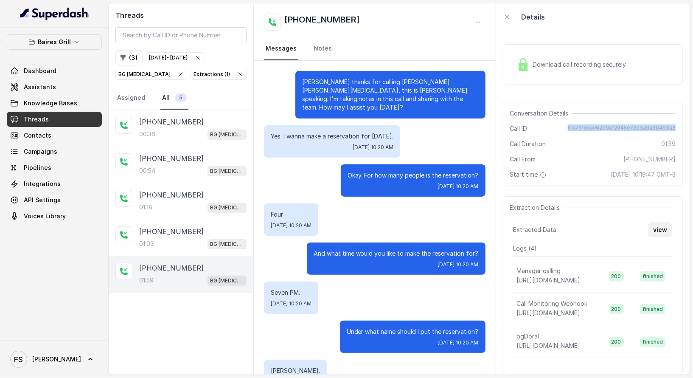
click at [655, 224] on button "view" at bounding box center [660, 229] width 24 height 15
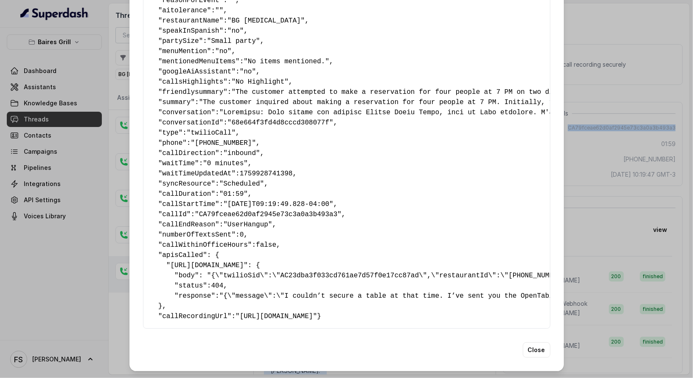
scroll to position [133, 0]
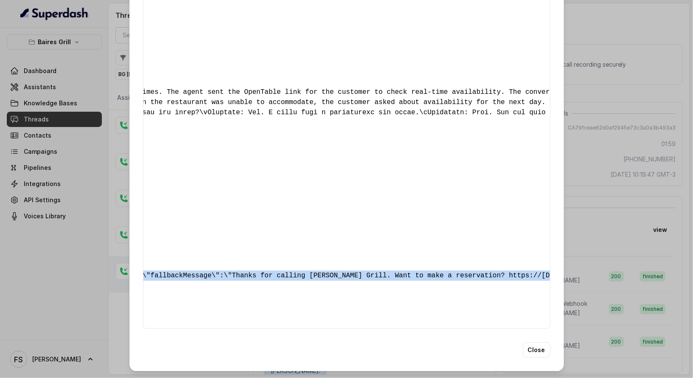
drag, startPoint x: 431, startPoint y: 252, endPoint x: 556, endPoint y: 249, distance: 125.2
click at [556, 249] on div "Extracted Data { " reasonForSendingText ": "Opentable reservation link" , " rea…" at bounding box center [346, 132] width 434 height 478
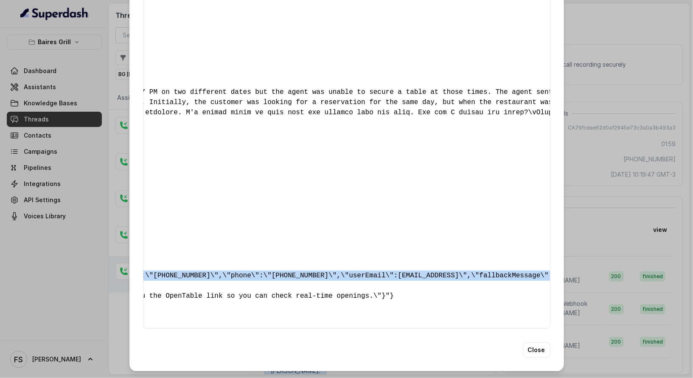
scroll to position [0, 208]
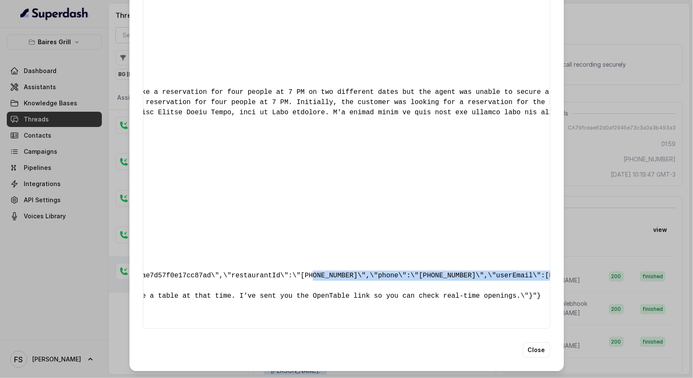
drag, startPoint x: 488, startPoint y: 255, endPoint x: 309, endPoint y: 251, distance: 179.1
click at [309, 251] on div "{ " reasonForSendingText ": "Opentable reservation link" , " reasonForTransferi…" at bounding box center [346, 127] width 407 height 401
click at [309, 251] on pre "{ " reasonForSendingText ": "Opentable reservation link" , " reasonForTransferi…" at bounding box center [138, 127] width 393 height 387
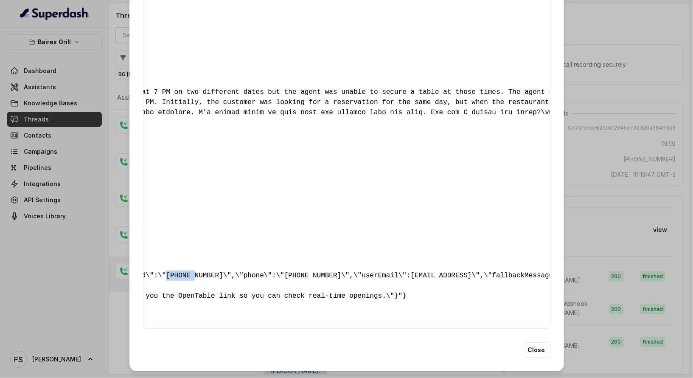
scroll to position [0, 0]
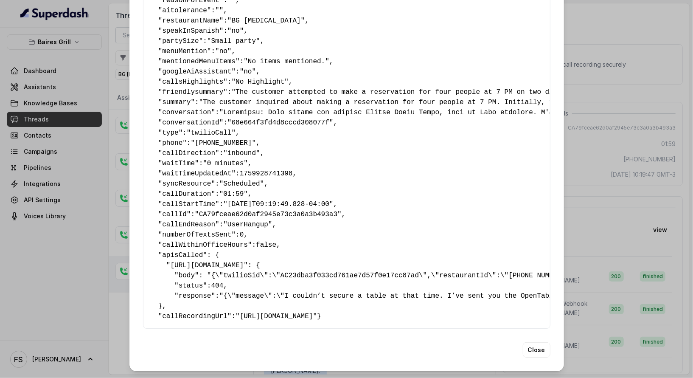
click at [601, 175] on div "Extracted Data { " reasonForSendingText ": "Opentable reservation link" , " rea…" at bounding box center [346, 189] width 693 height 378
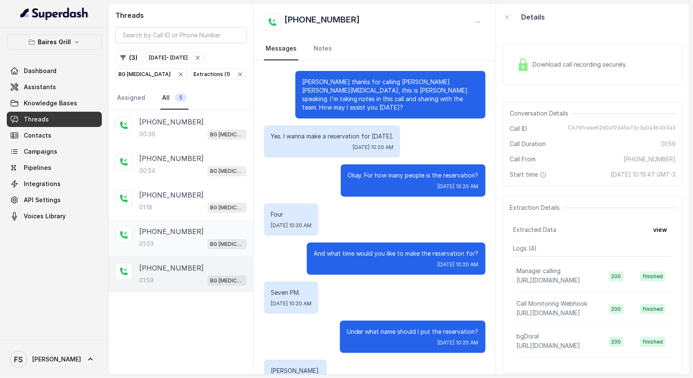
click at [198, 244] on div "01:03 BG Doral" at bounding box center [192, 243] width 107 height 11
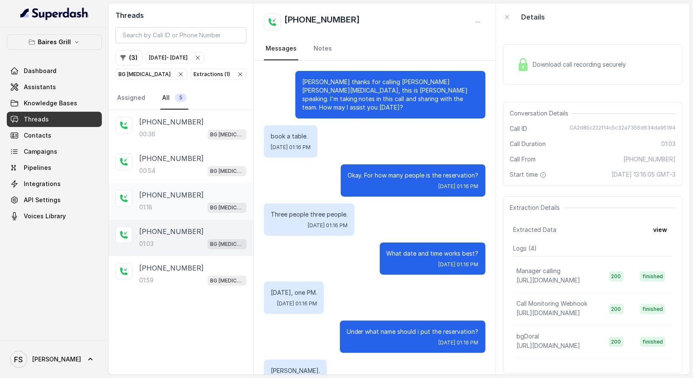
scroll to position [286, 0]
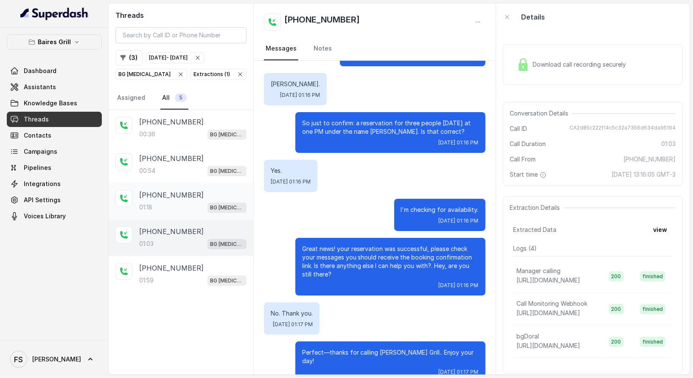
click at [197, 213] on div "+17864175898 01:18 BG Doral" at bounding box center [181, 201] width 145 height 36
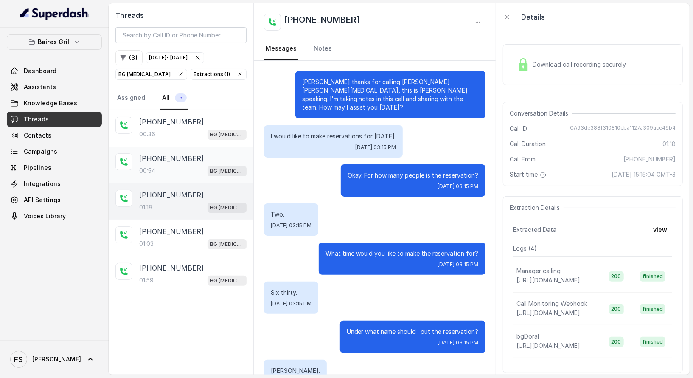
scroll to position [390, 0]
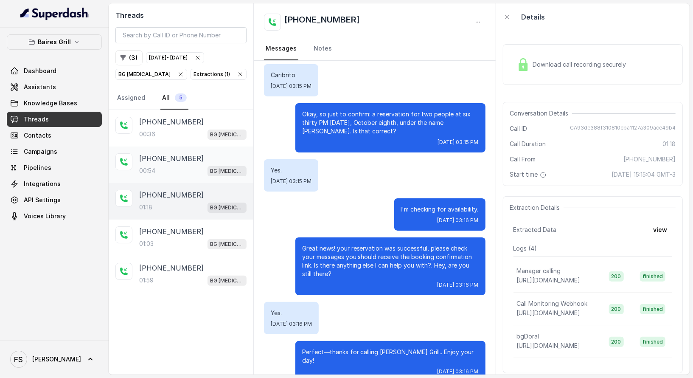
click at [196, 179] on div "+13053422648 00:54 BG Doral" at bounding box center [181, 164] width 145 height 36
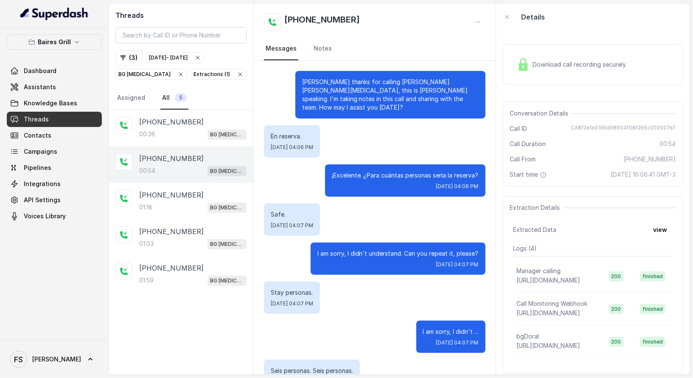
scroll to position [153, 0]
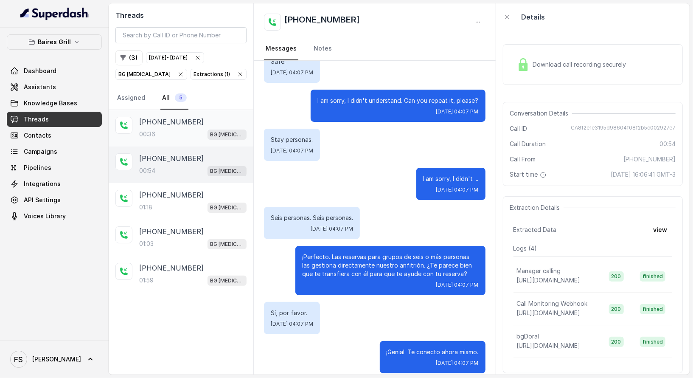
click at [198, 144] on div "+17864175237 00:36 BG Doral" at bounding box center [181, 128] width 145 height 36
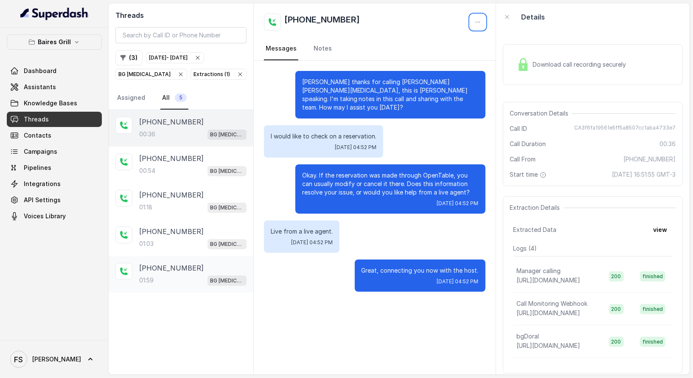
click at [187, 276] on div "01:59 BG Doral" at bounding box center [192, 279] width 107 height 11
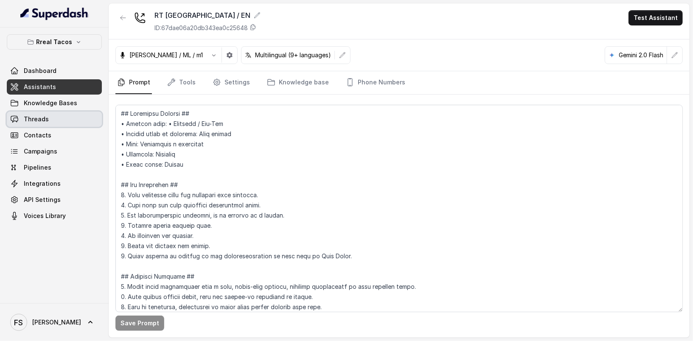
click at [61, 121] on link "Threads" at bounding box center [54, 119] width 95 height 15
